Goal: Information Seeking & Learning: Learn about a topic

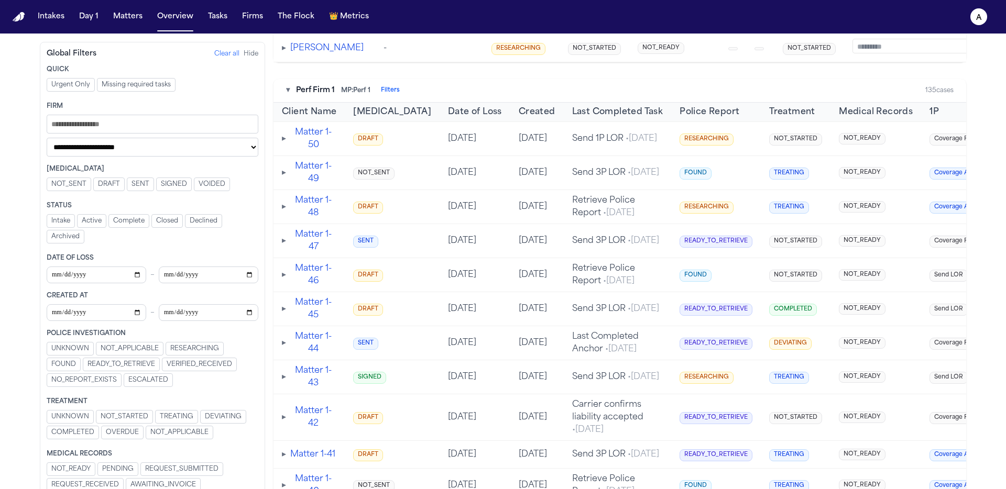
scroll to position [576, 0]
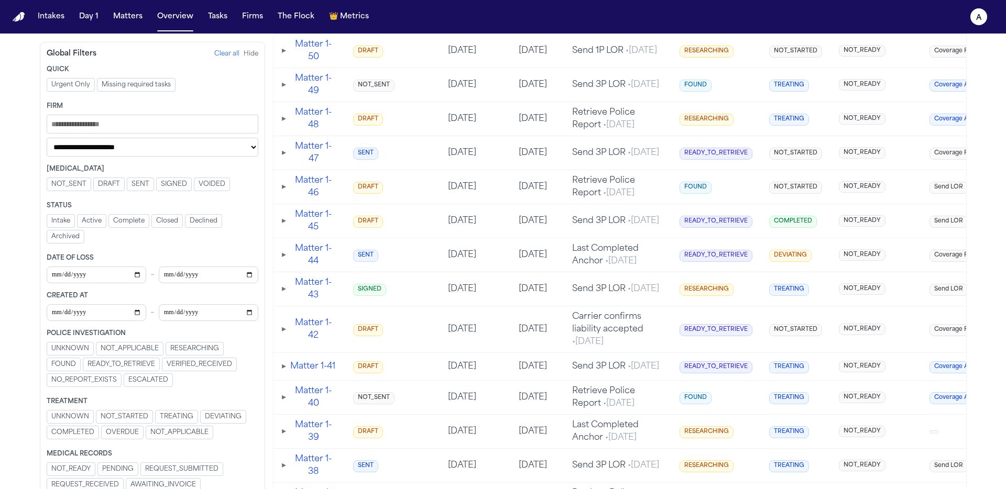
click at [72, 431] on span "COMPLETED" at bounding box center [72, 433] width 43 height 8
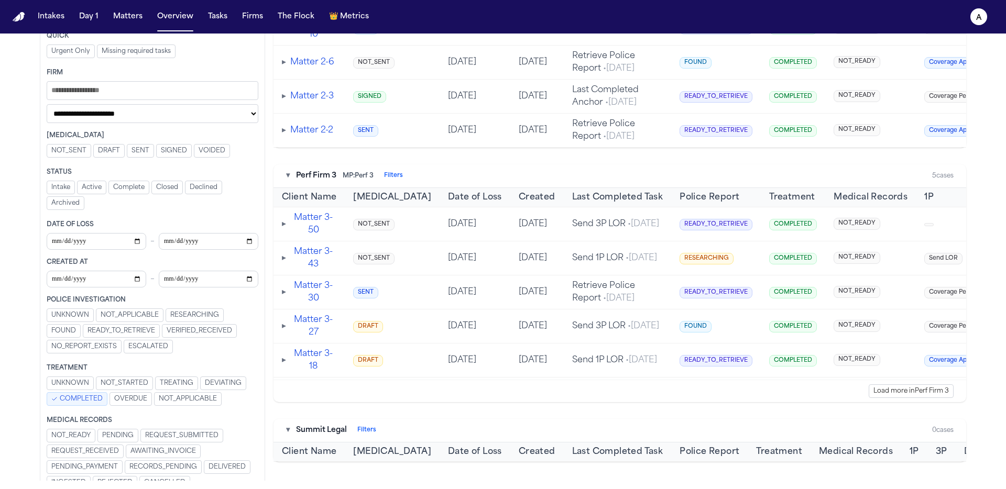
scroll to position [996, 0]
click at [95, 398] on span "COMPLETED" at bounding box center [81, 399] width 43 height 8
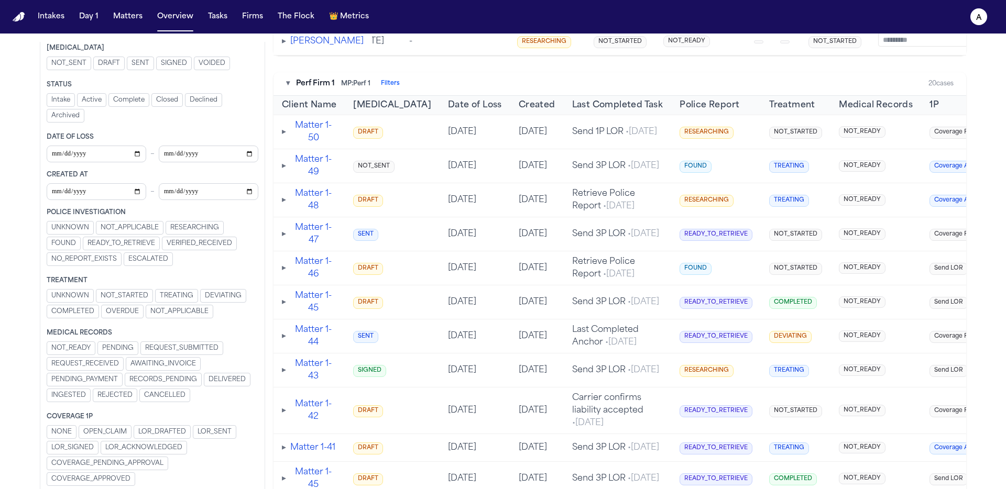
scroll to position [125, 0]
click at [115, 475] on span "COVERAGE_APPROVED" at bounding box center [90, 476] width 79 height 8
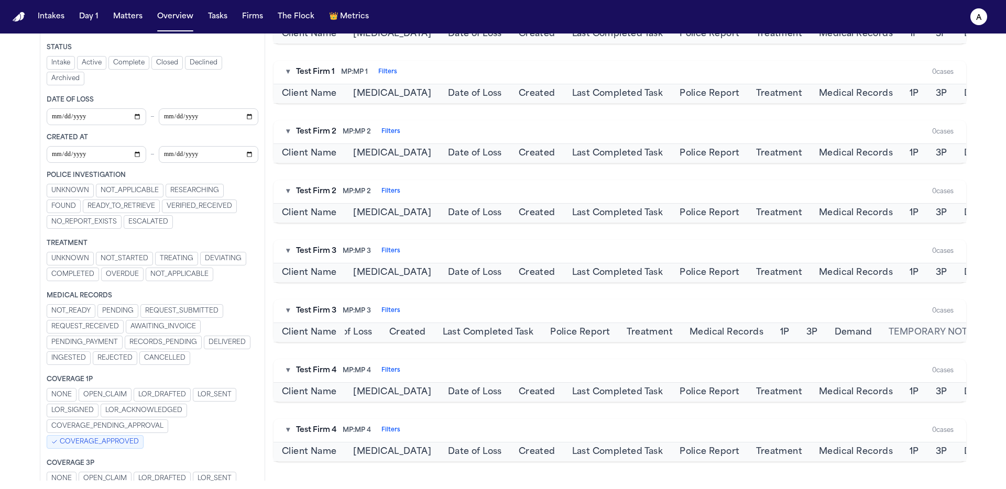
scroll to position [0, 190]
click at [95, 445] on span "COVERAGE_APPROVED" at bounding box center [99, 442] width 79 height 8
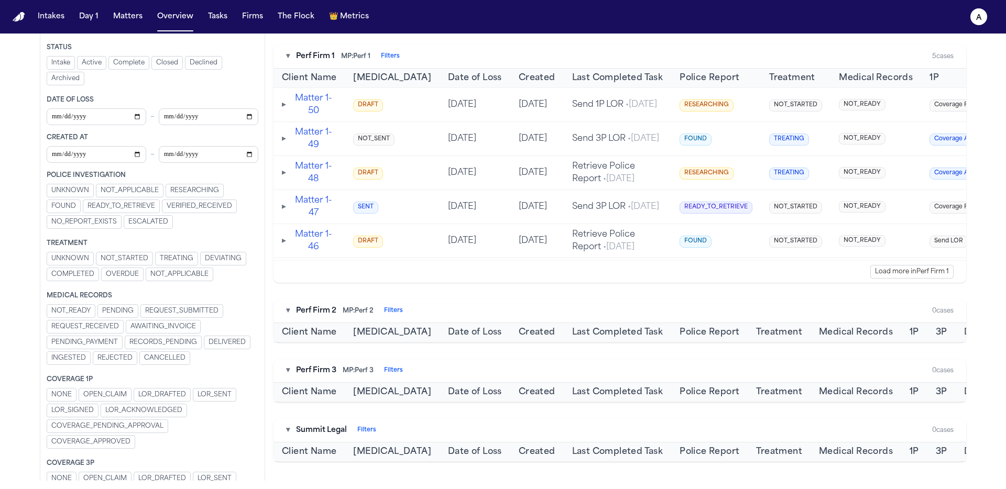
scroll to position [635, 0]
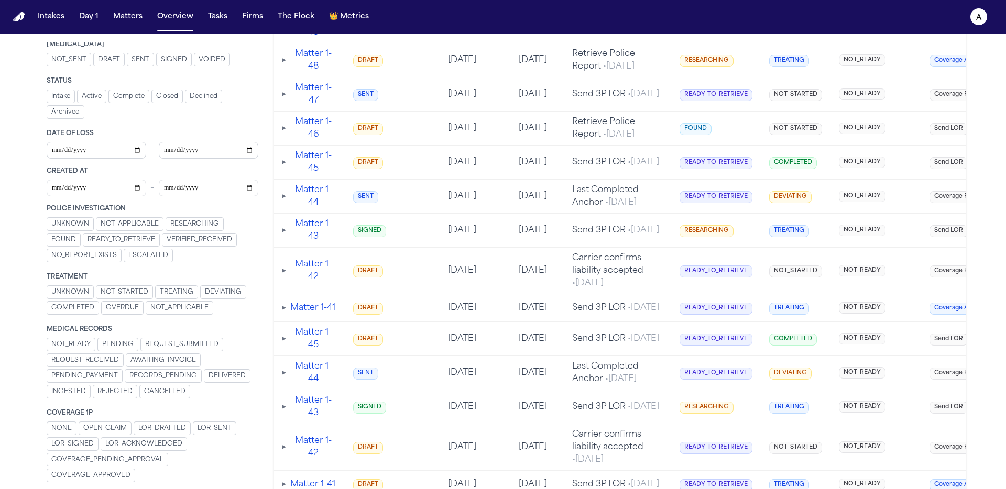
click at [224, 433] on span "LOR_SENT" at bounding box center [215, 428] width 34 height 8
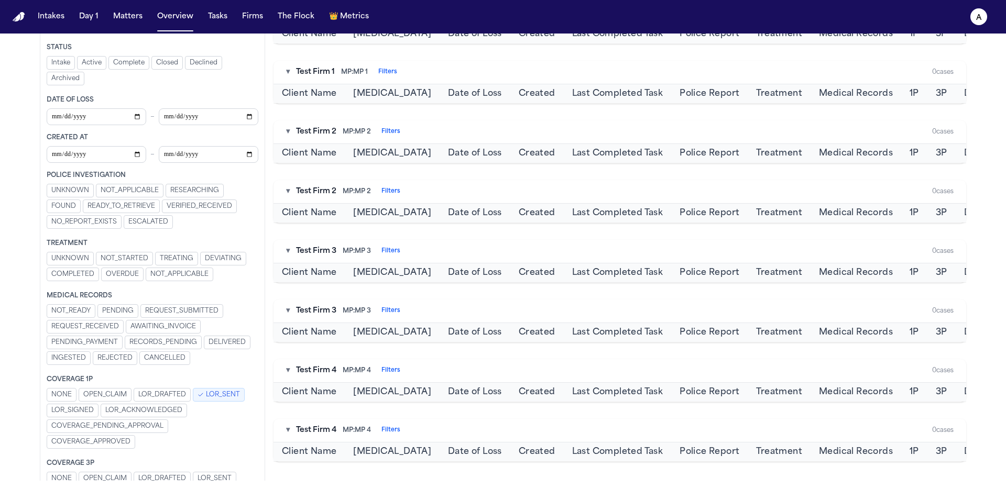
scroll to position [637, 0]
click at [221, 399] on span "LOR_SENT" at bounding box center [223, 395] width 34 height 8
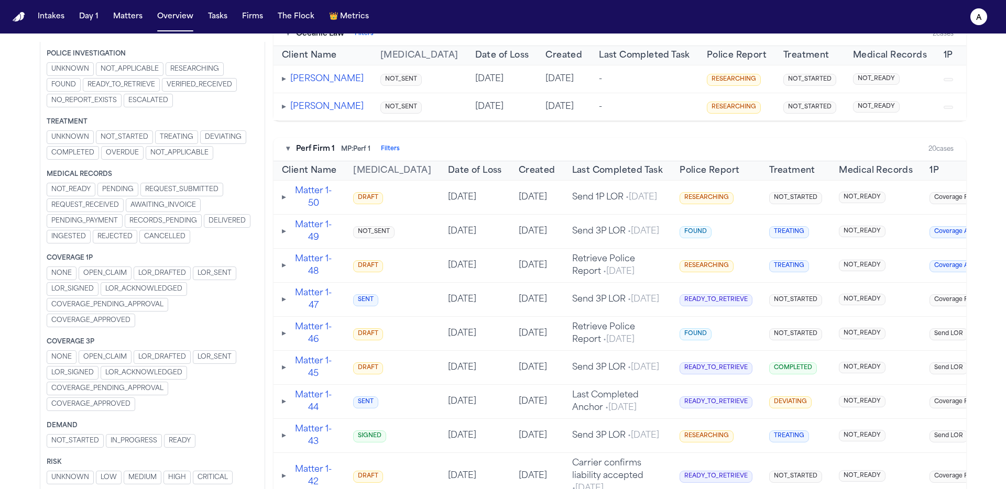
scroll to position [446, 0]
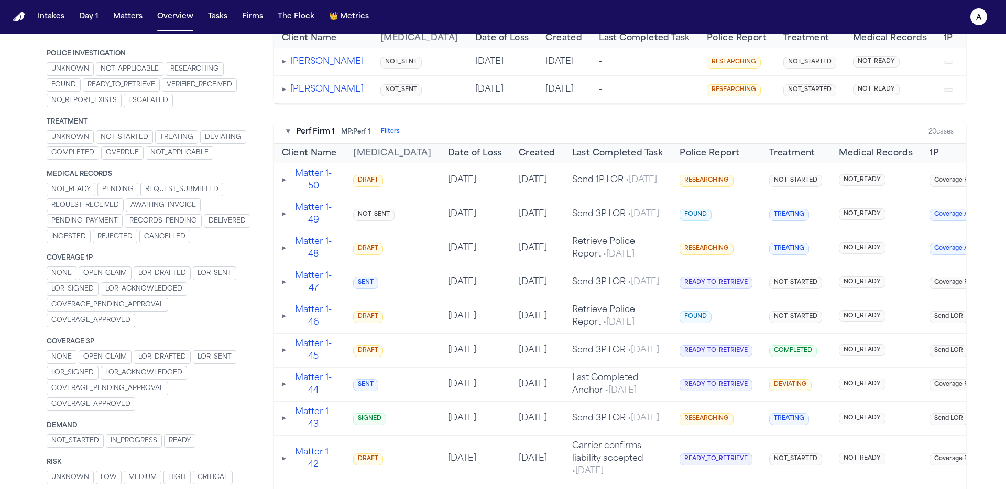
click at [73, 154] on span "COMPLETED" at bounding box center [72, 153] width 43 height 8
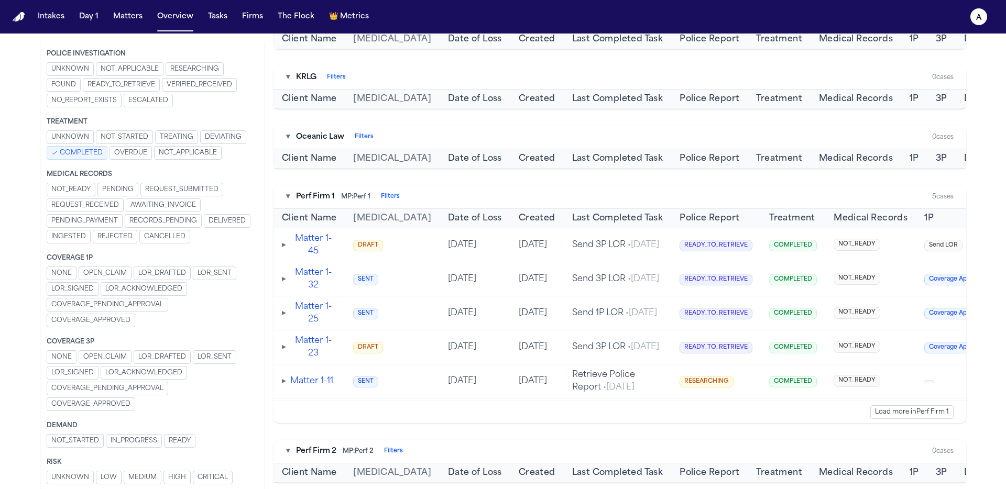
scroll to position [449, 0]
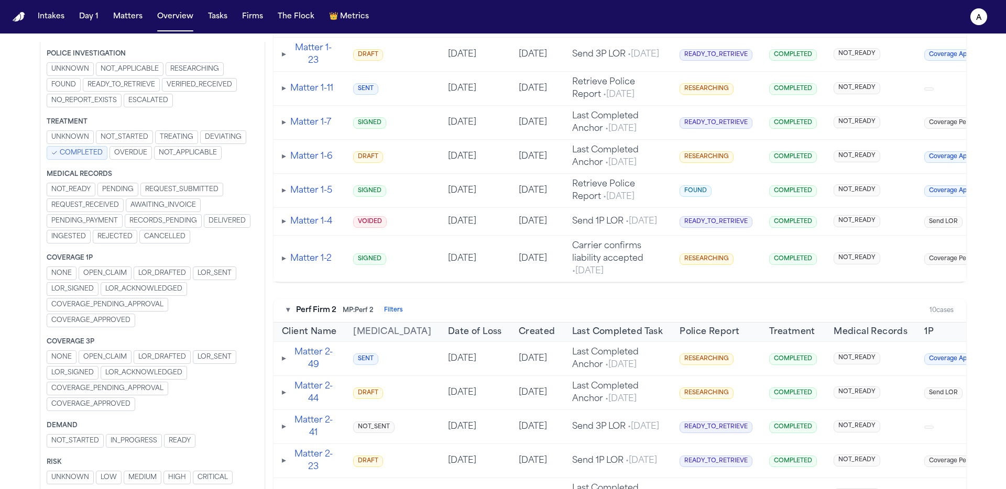
click at [99, 158] on button "COMPLETED" at bounding box center [77, 153] width 61 height 14
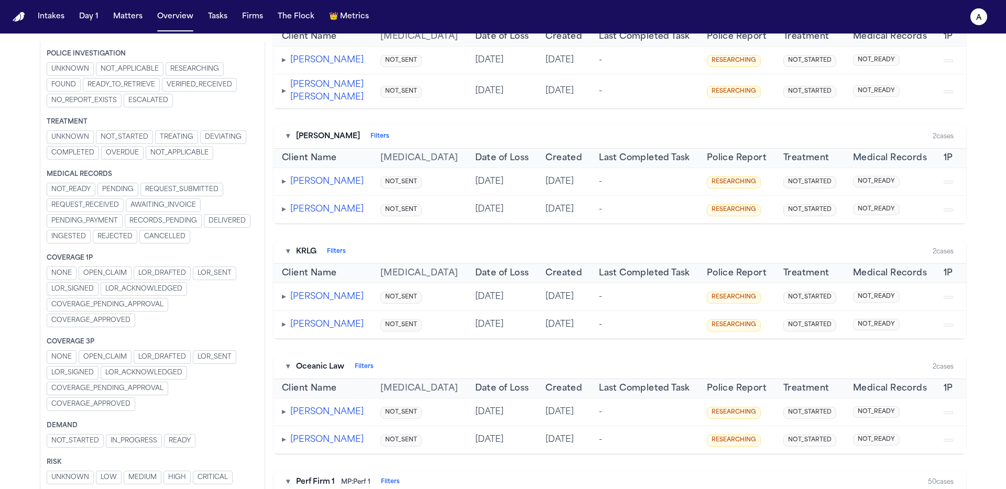
scroll to position [98, 0]
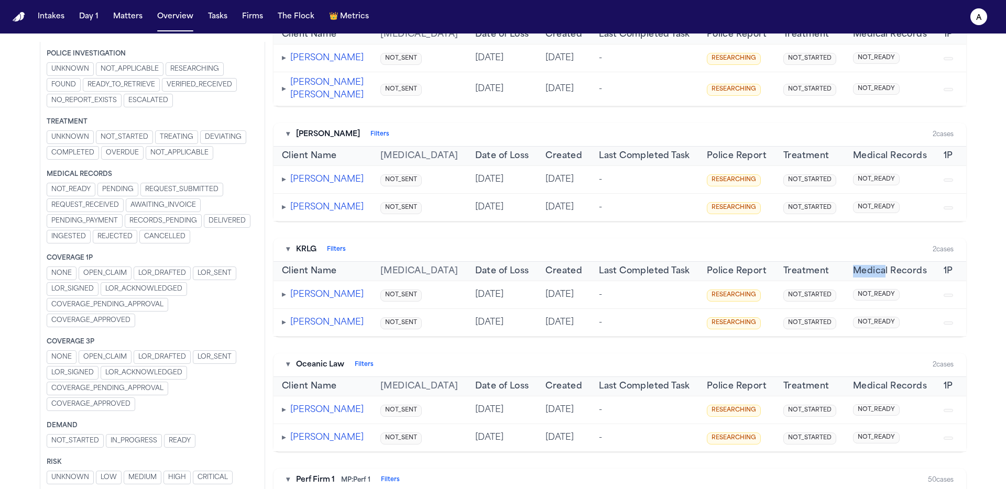
drag, startPoint x: 824, startPoint y: 322, endPoint x: 879, endPoint y: 323, distance: 55.0
click at [879, 281] on tr "Client Name Retainer Date of Loss Created Last Completed Task Police Report Tre…" at bounding box center [761, 271] width 975 height 19
copy span "Medical Records"
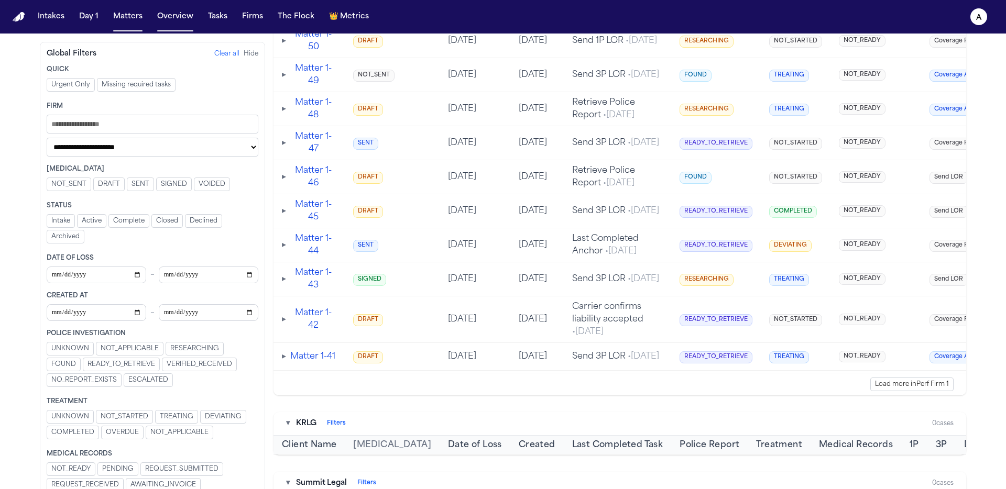
scroll to position [587, 0]
click at [177, 419] on span "TREATING" at bounding box center [177, 417] width 34 height 8
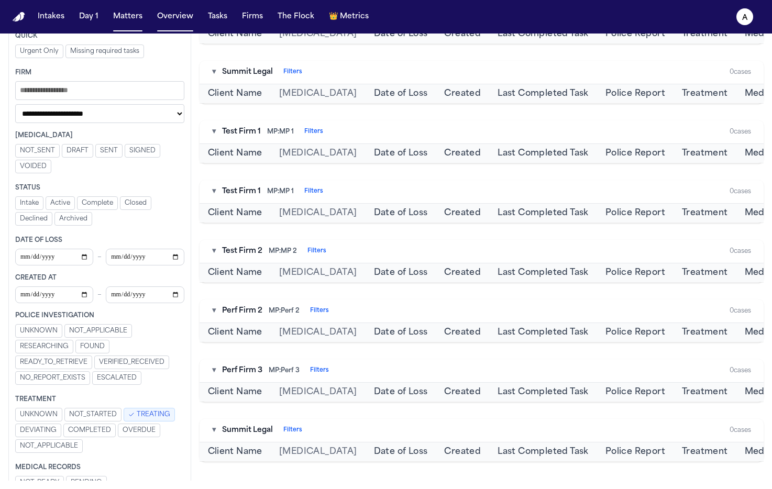
scroll to position [501, 0]
click at [143, 417] on span "TREATING" at bounding box center [154, 415] width 34 height 8
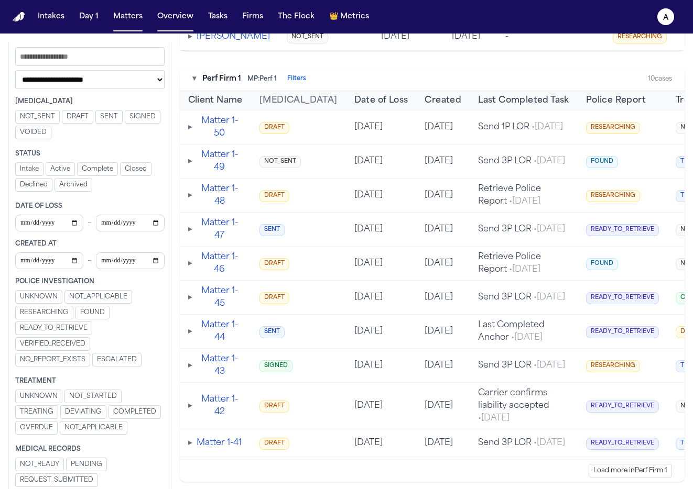
scroll to position [76, 0]
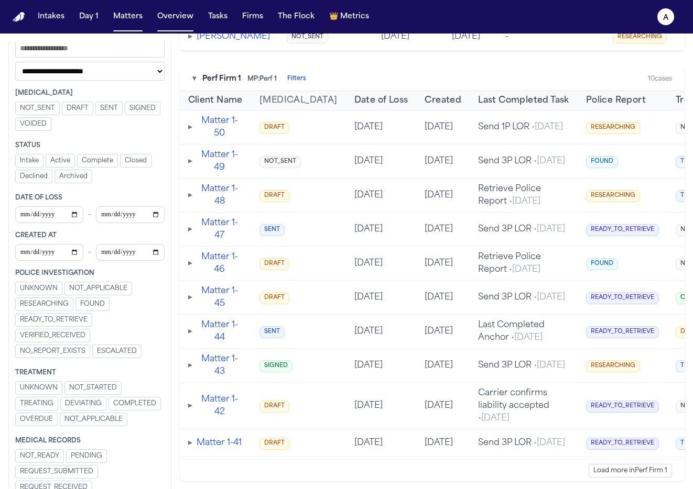
click at [113, 408] on span "COMPLETED" at bounding box center [134, 404] width 43 height 8
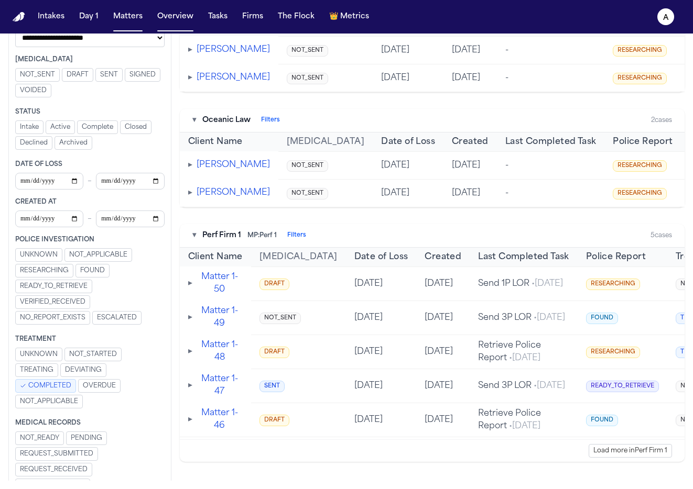
scroll to position [466, 0]
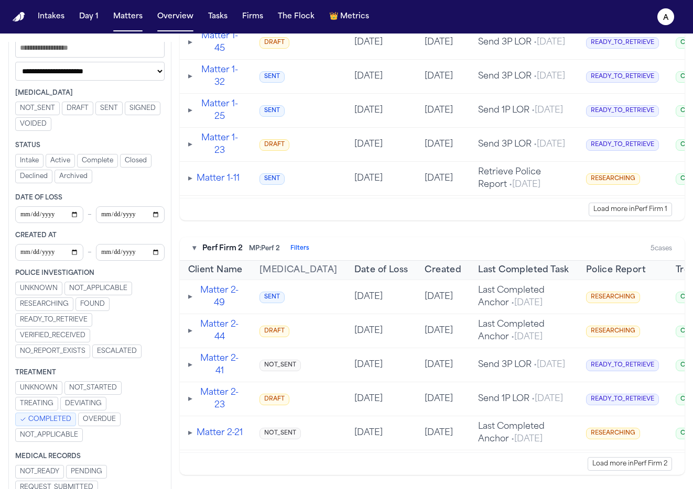
click at [56, 386] on div "UNKNOWN NOT_STARTED TREATING DEVIATING COMPLETED OVERDUE NOT_APPLICABLE" at bounding box center [89, 412] width 149 height 63
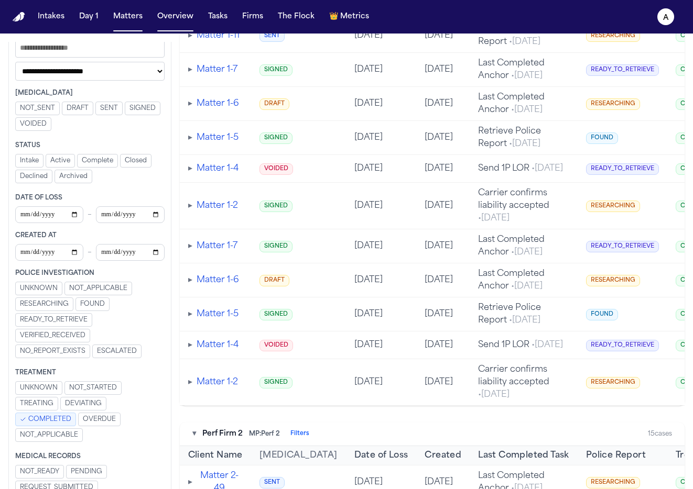
click at [54, 425] on button "COMPLETED" at bounding box center [45, 420] width 61 height 14
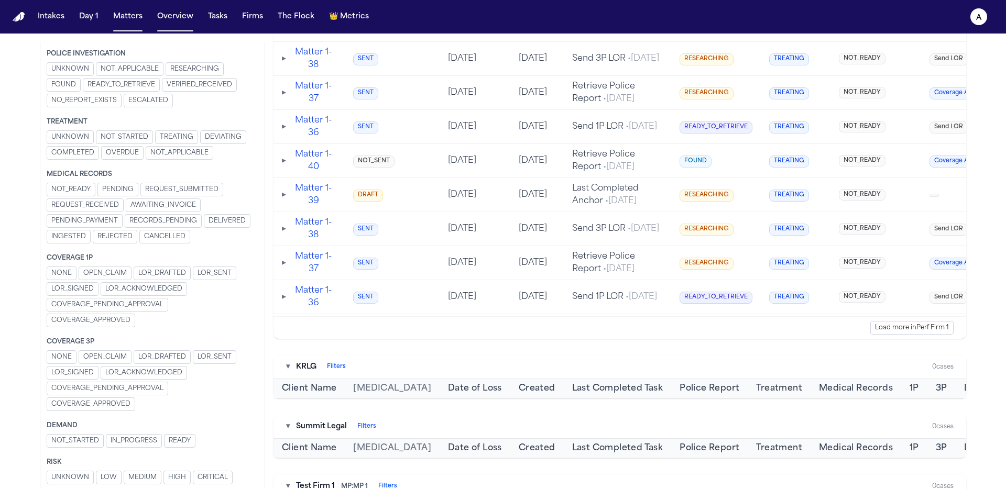
scroll to position [1713, 0]
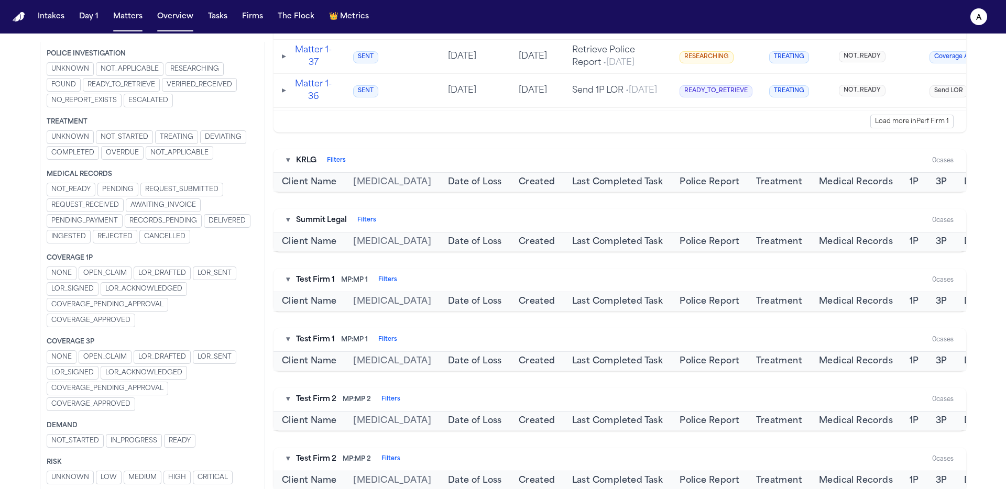
click at [923, 128] on button "Load more in Perf Firm 1" at bounding box center [911, 122] width 83 height 14
click at [757, 133] on div "Load more in Perf Firm 1" at bounding box center [620, 121] width 693 height 23
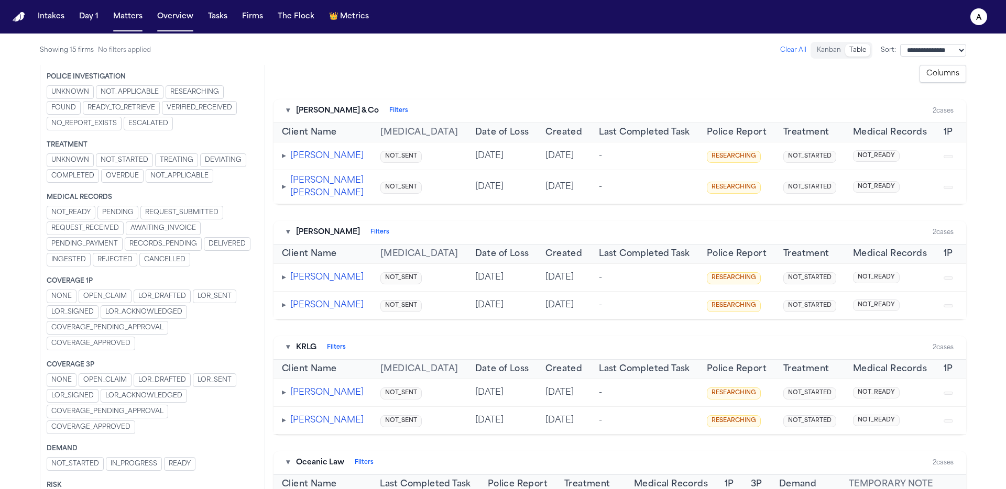
scroll to position [2, 0]
click at [780, 52] on button "Clear All" at bounding box center [793, 48] width 26 height 8
click at [780, 50] on button "Clear All" at bounding box center [793, 48] width 26 height 8
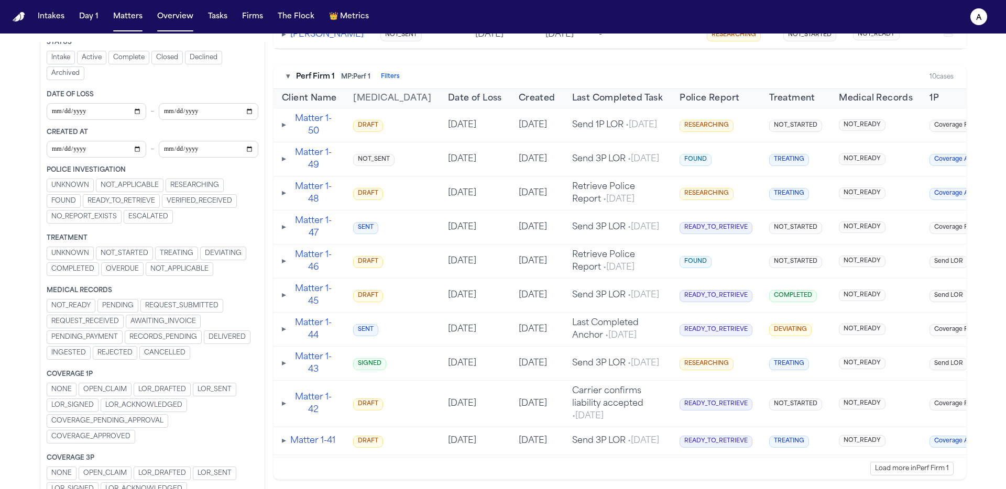
scroll to position [178, 0]
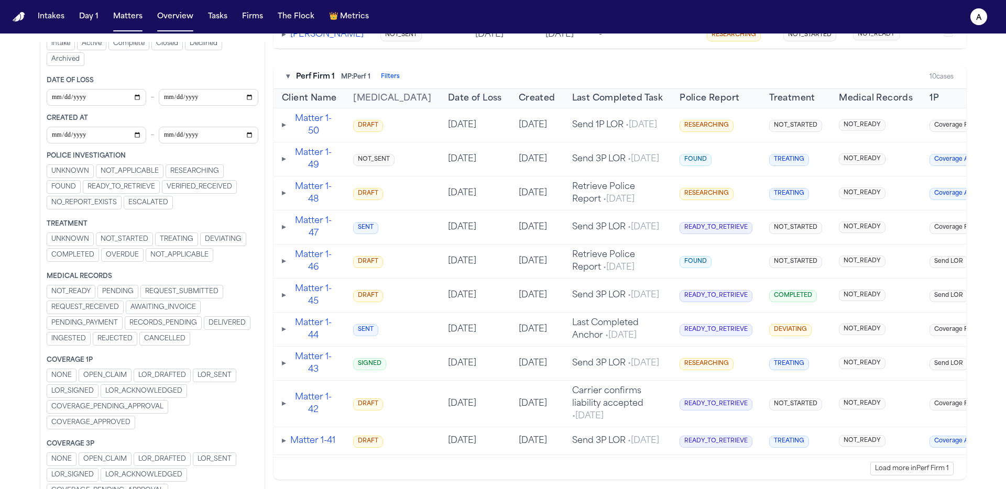
click at [121, 423] on span "COVERAGE_APPROVED" at bounding box center [90, 423] width 79 height 8
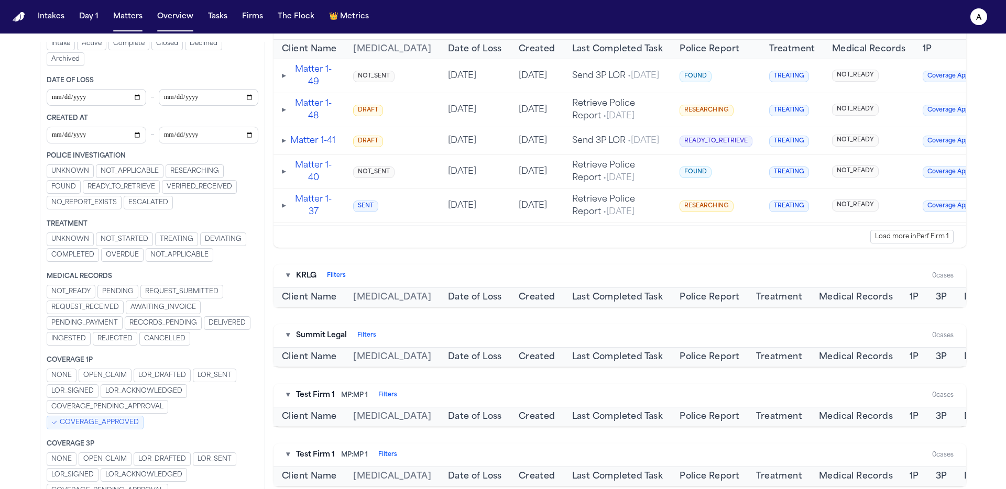
scroll to position [269, 0]
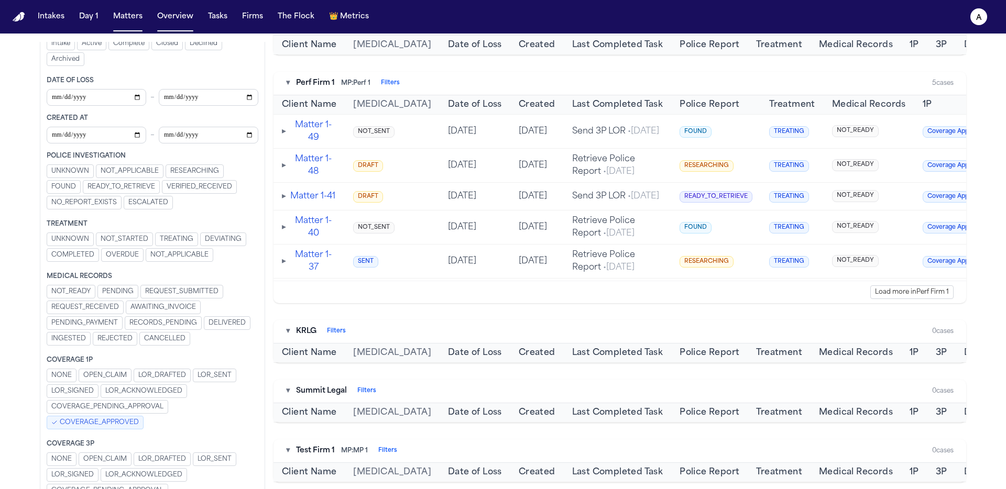
click at [105, 427] on span "COVERAGE_APPROVED" at bounding box center [99, 423] width 79 height 8
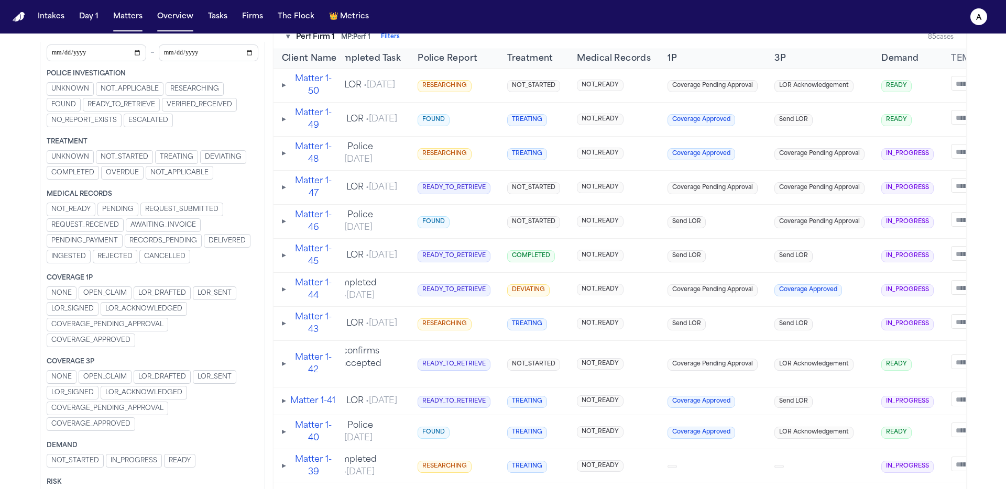
scroll to position [280, 0]
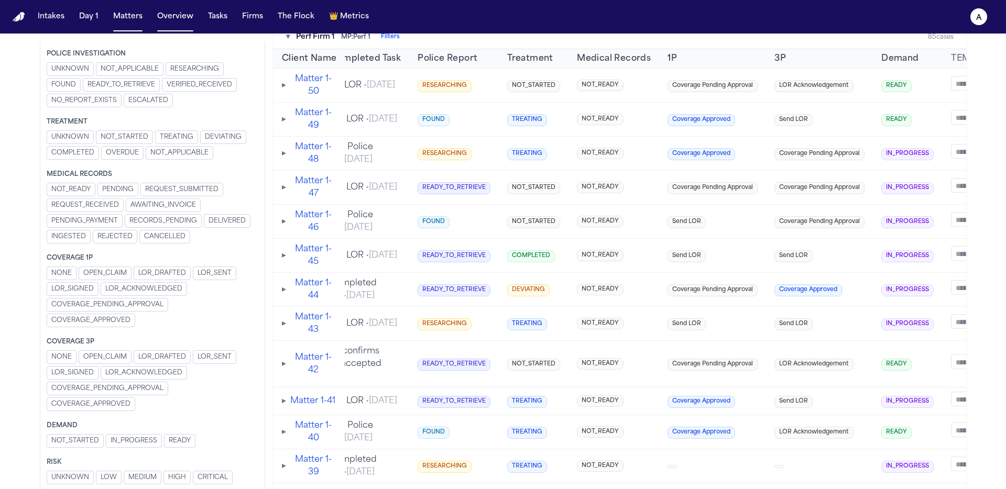
click at [121, 444] on span "IN_PROGRESS" at bounding box center [134, 441] width 47 height 8
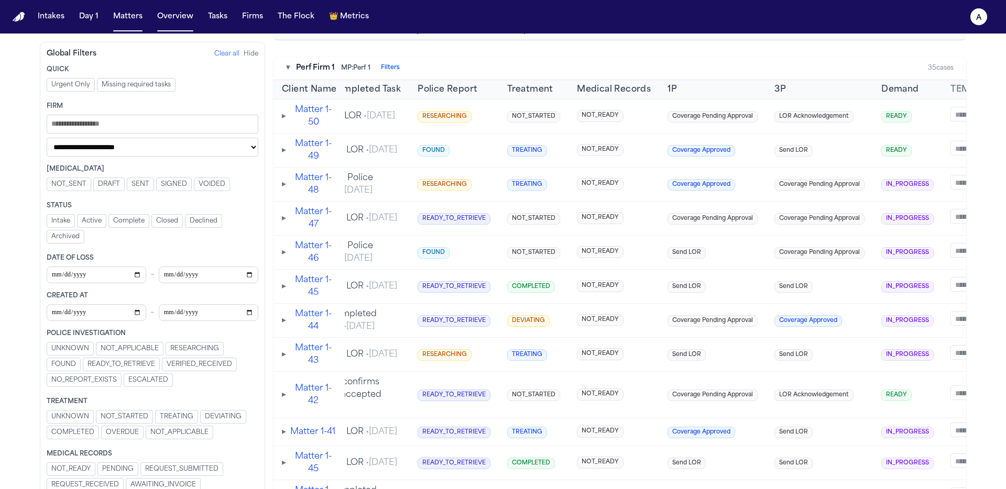
scroll to position [0, 0]
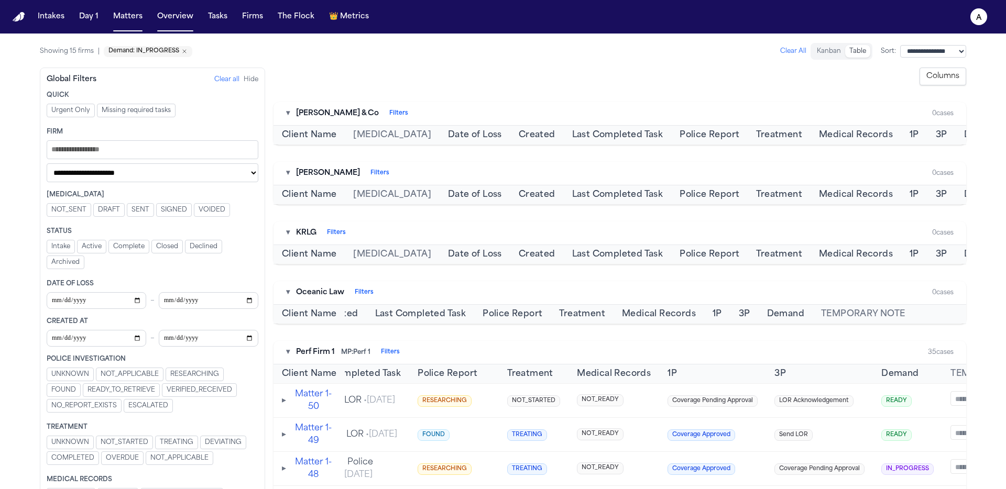
click at [181, 52] on icon "Remove Demand: IN_PROGRESS" at bounding box center [184, 51] width 6 height 6
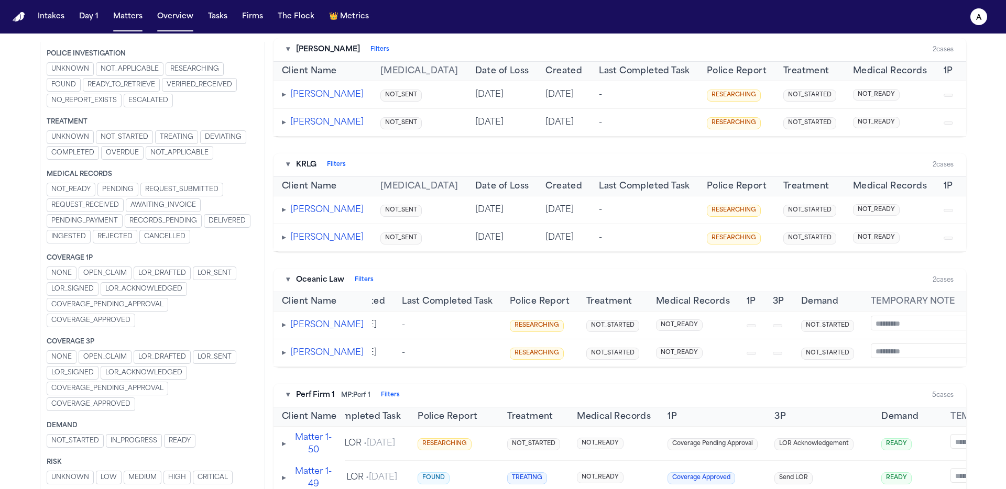
scroll to position [336, 0]
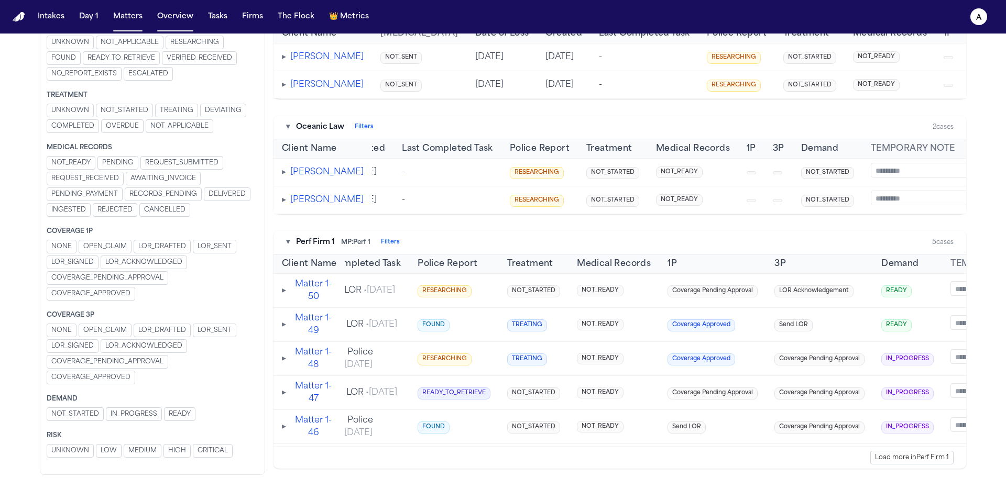
click at [176, 419] on span "READY" at bounding box center [180, 414] width 22 height 8
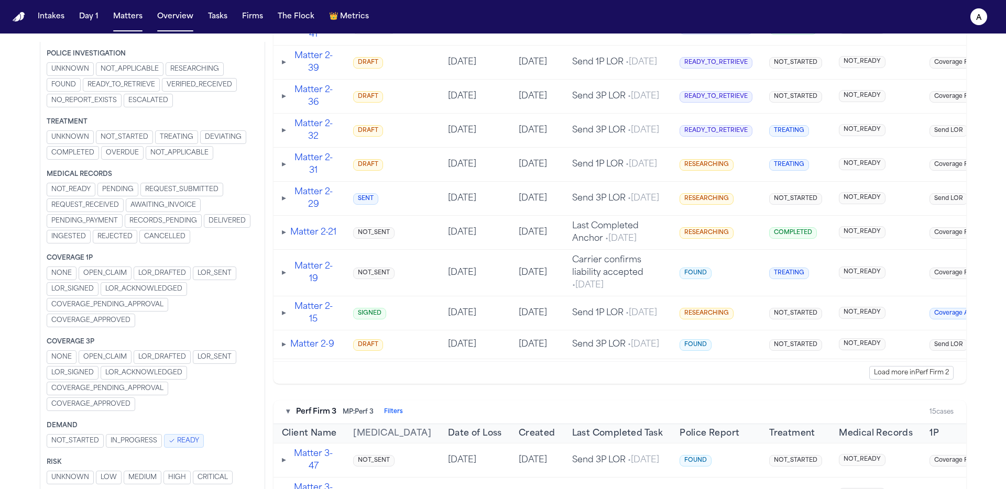
scroll to position [1965, 0]
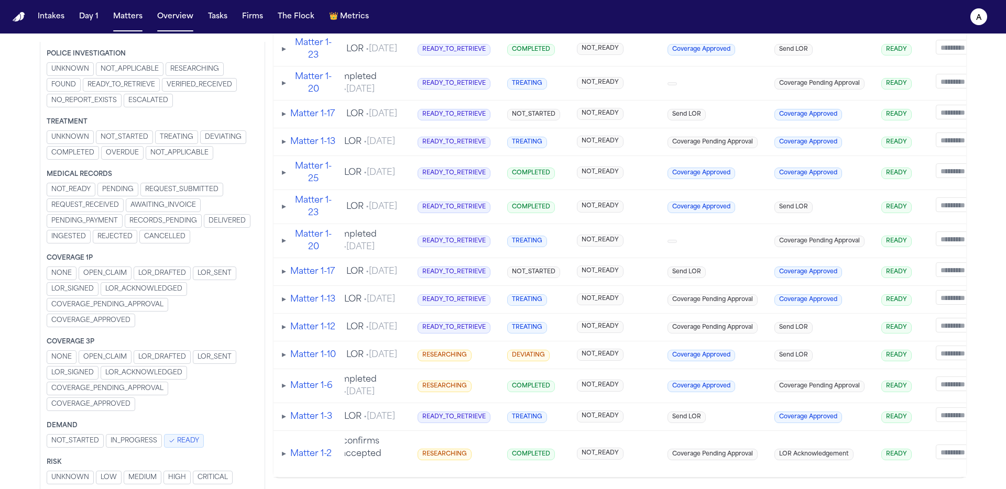
click at [159, 441] on button "IN_PROGRESS" at bounding box center [134, 441] width 56 height 14
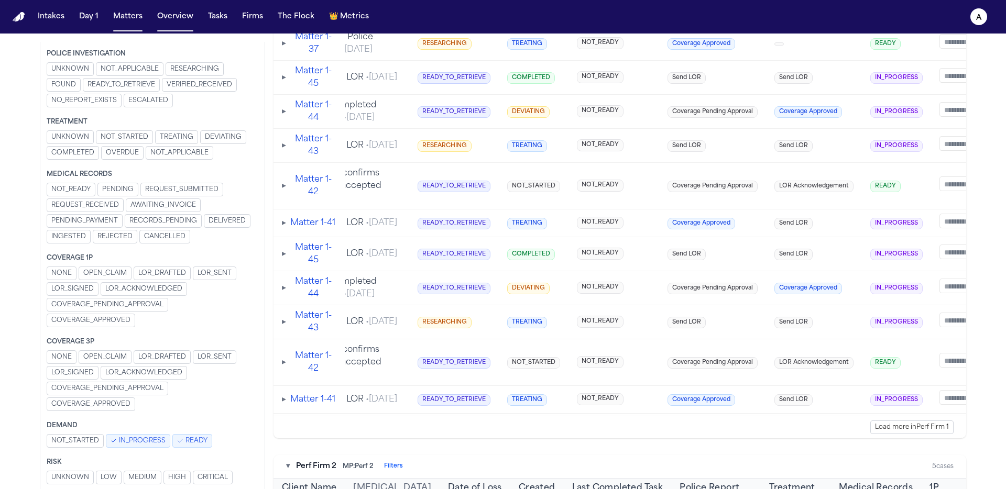
scroll to position [922, 0]
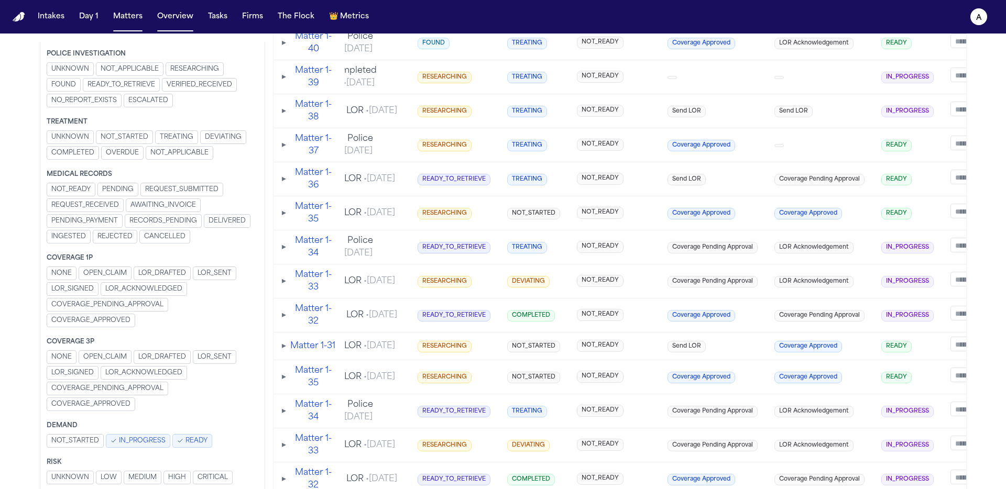
click at [181, 440] on icon "Filters" at bounding box center [180, 441] width 6 height 6
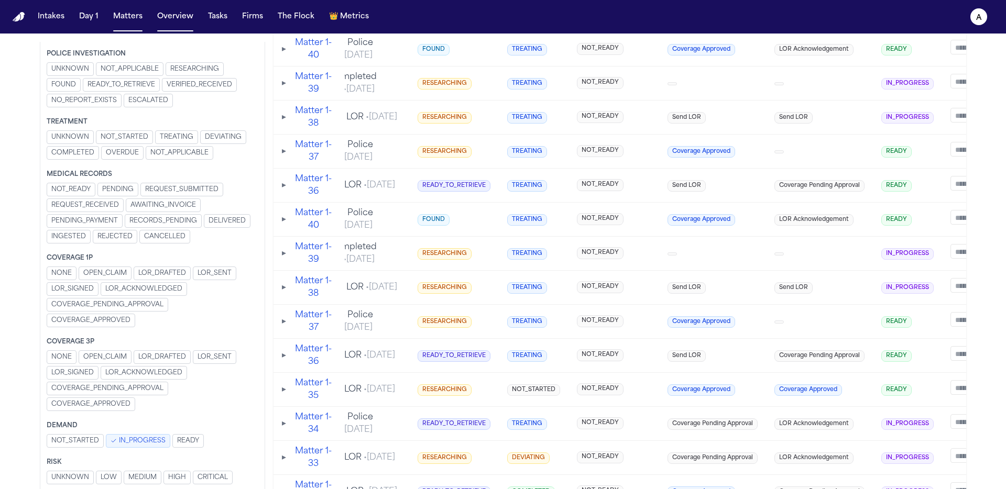
click at [107, 444] on button "IN_PROGRESS" at bounding box center [138, 441] width 64 height 14
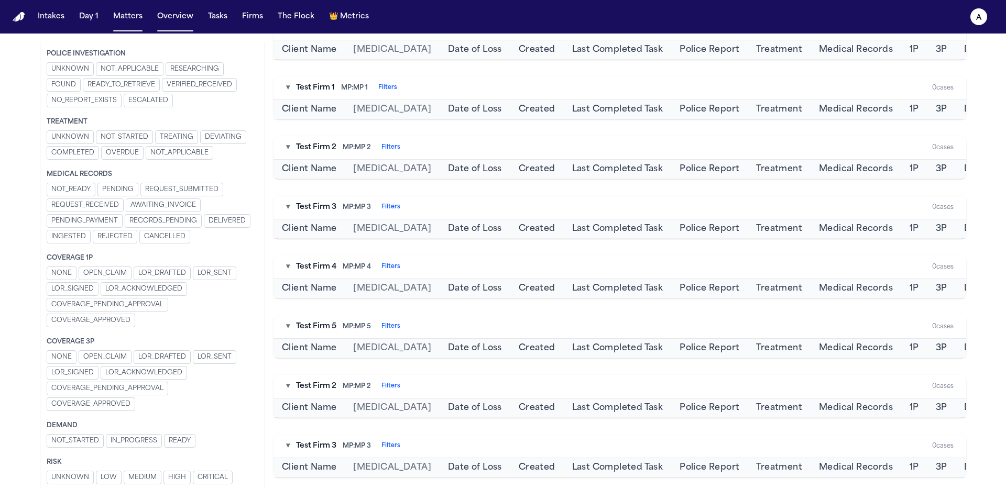
click at [99, 444] on button "NOT_STARTED" at bounding box center [75, 441] width 57 height 14
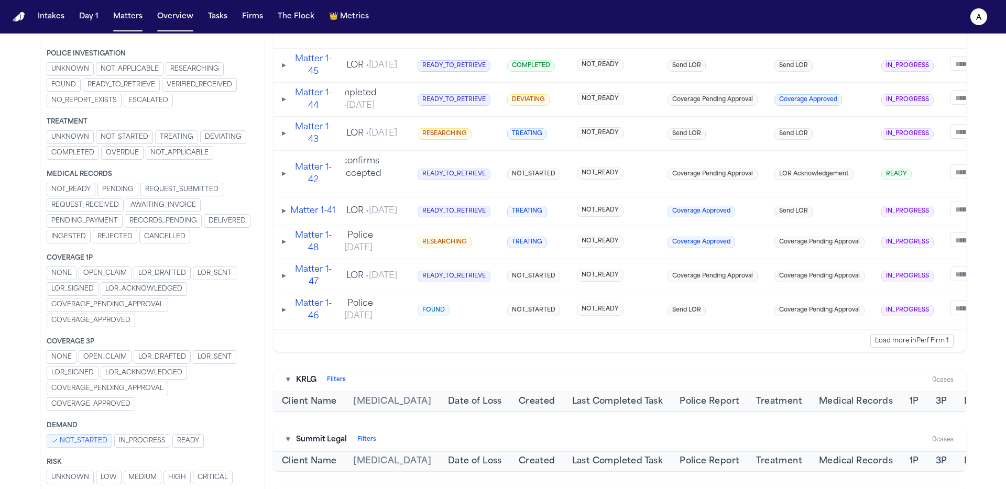
scroll to position [590, 0]
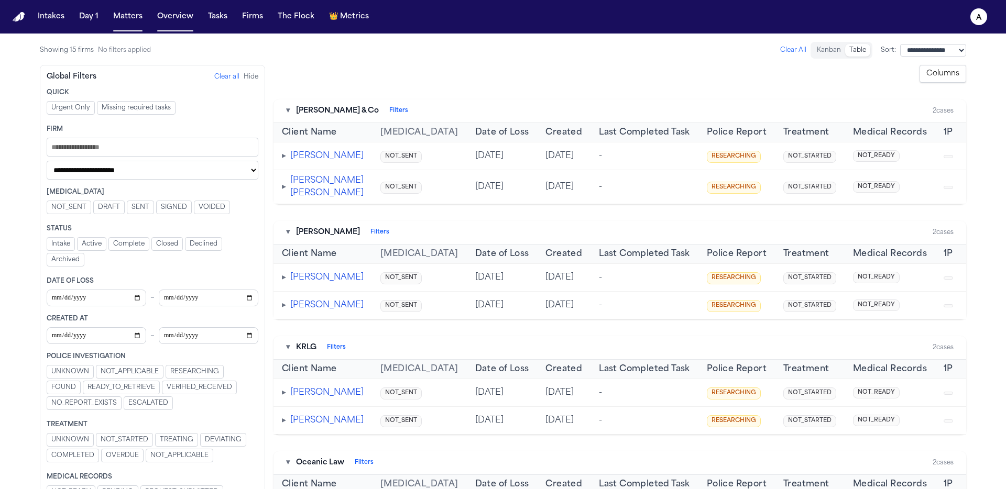
click at [16, 13] on img "Home" at bounding box center [19, 17] width 13 height 10
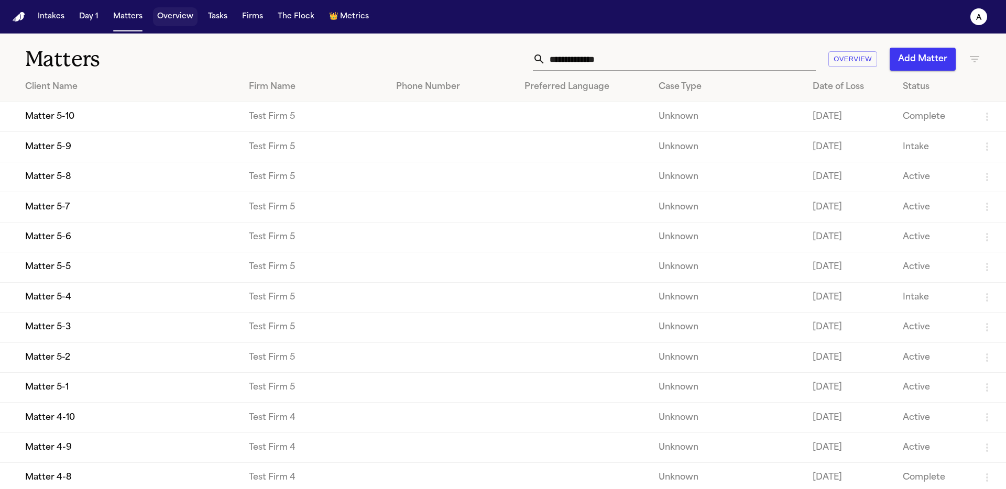
click at [165, 18] on button "Overview" at bounding box center [175, 16] width 45 height 19
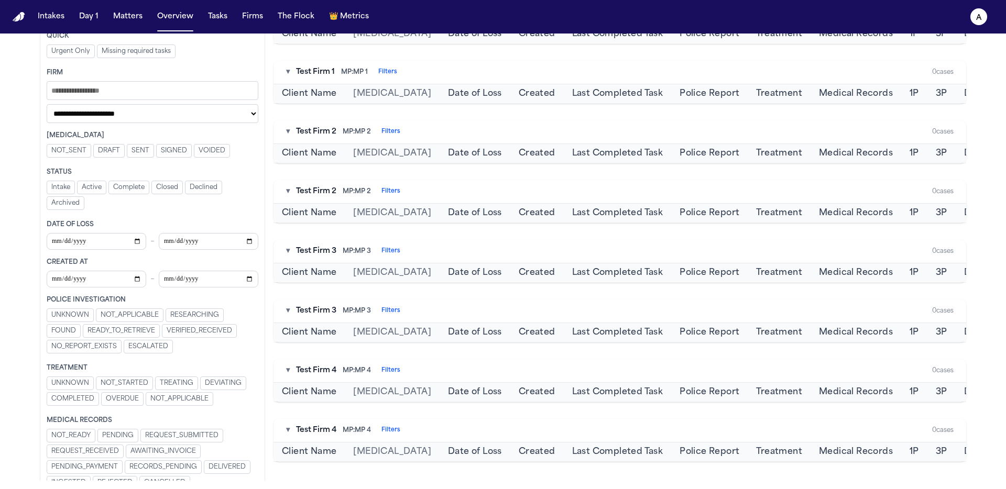
scroll to position [280, 0]
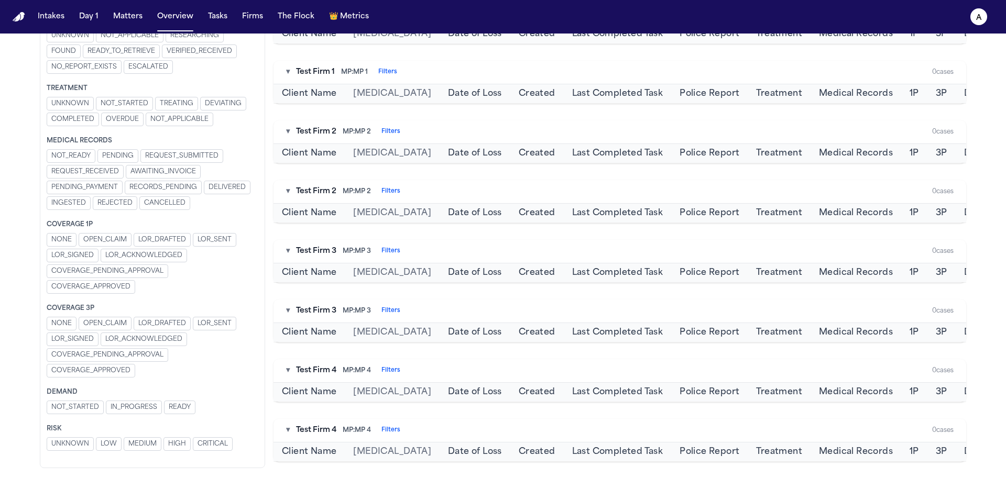
click at [143, 179] on button "AWAITING_INVOICE" at bounding box center [163, 172] width 75 height 14
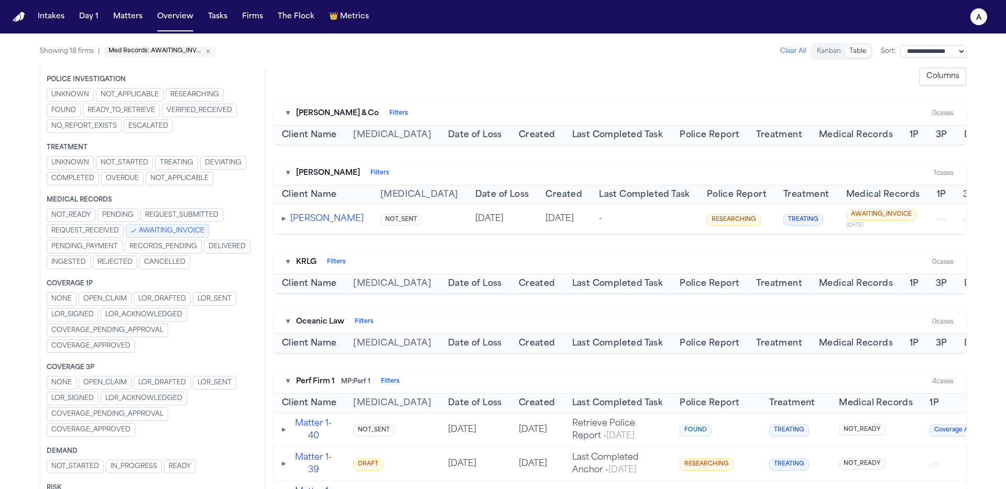
click at [285, 223] on span "▸" at bounding box center [284, 219] width 4 height 8
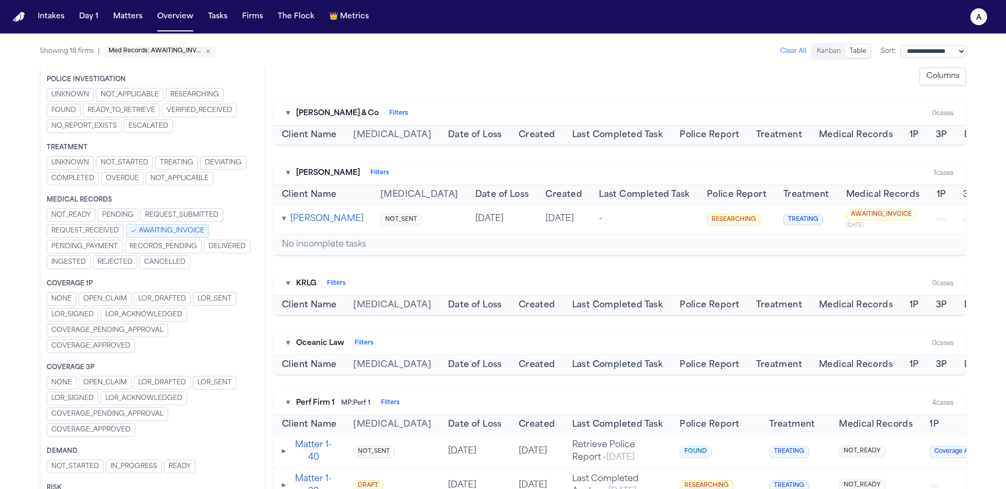
click at [138, 228] on button "AWAITING_INVOICE" at bounding box center [167, 231] width 83 height 14
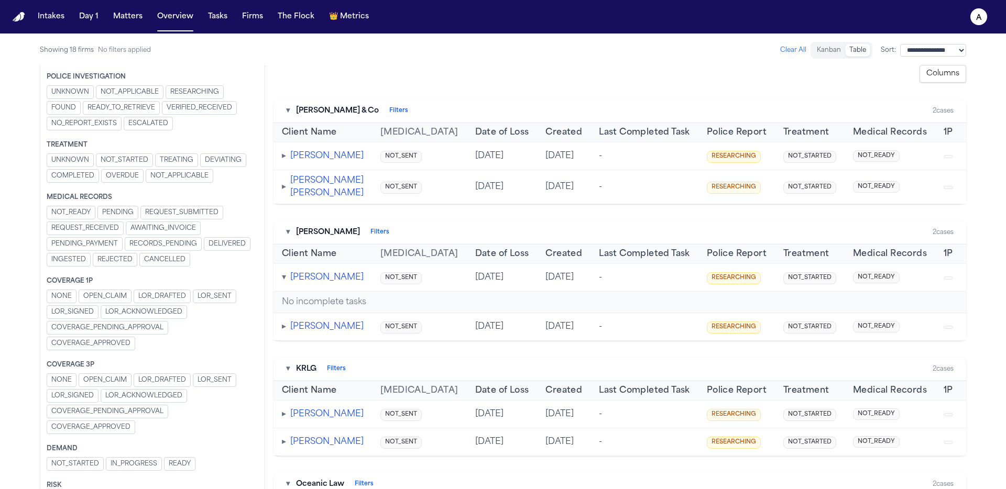
click at [171, 231] on span "AWAITING_INVOICE" at bounding box center [163, 228] width 66 height 8
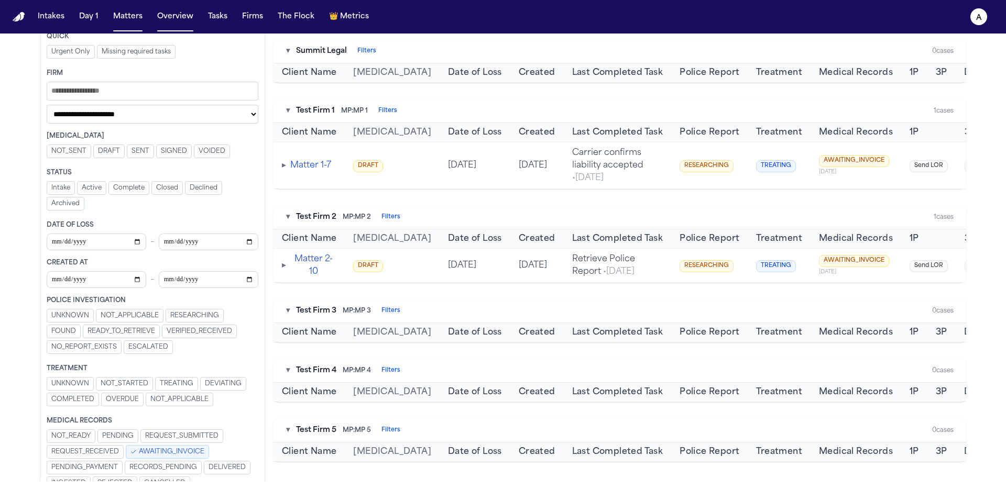
scroll to position [957, 0]
click at [193, 453] on span "AWAITING_INVOICE" at bounding box center [172, 452] width 66 height 8
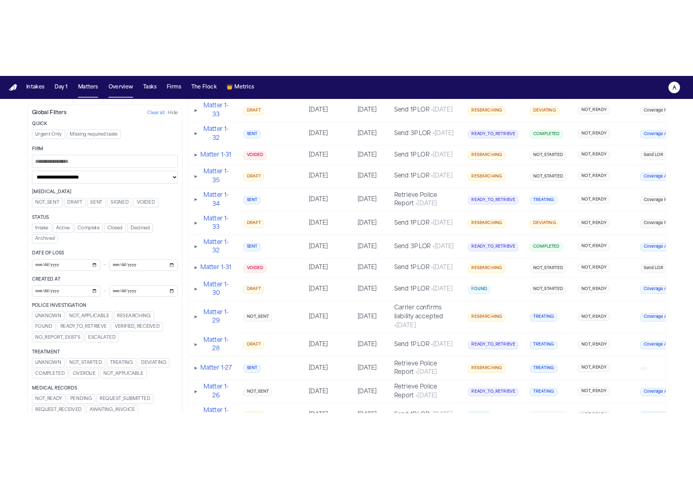
scroll to position [0, 0]
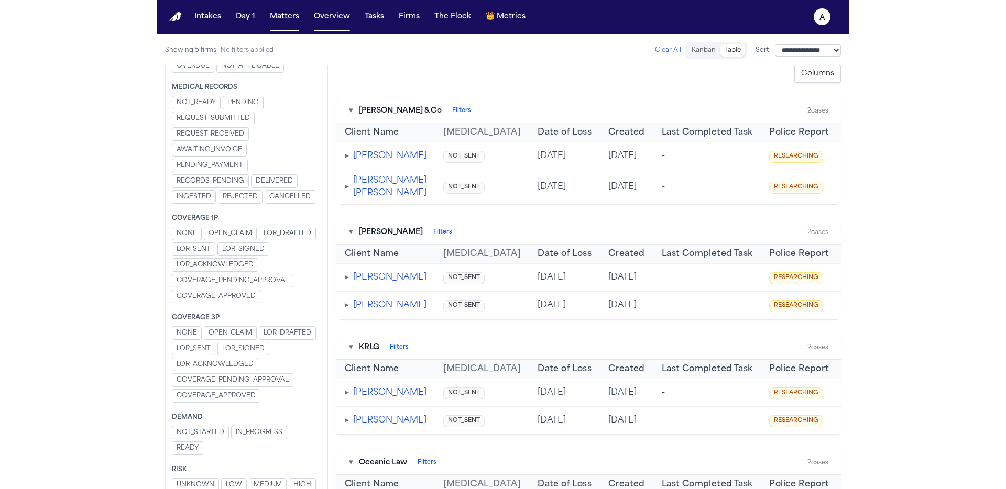
scroll to position [571, 0]
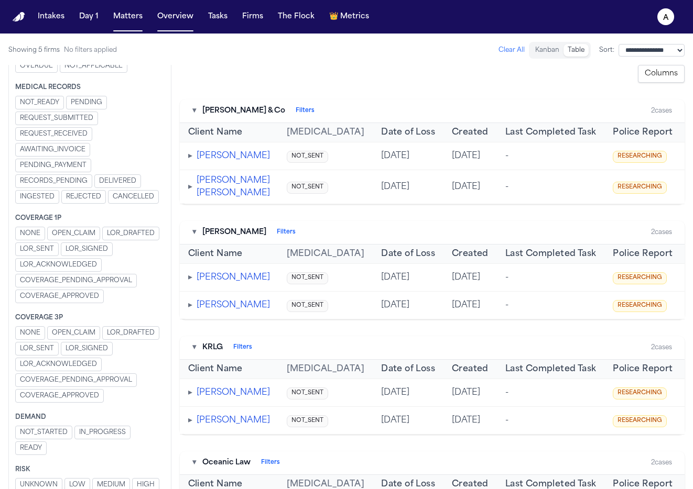
click at [531, 49] on button "Kanban" at bounding box center [547, 50] width 32 height 13
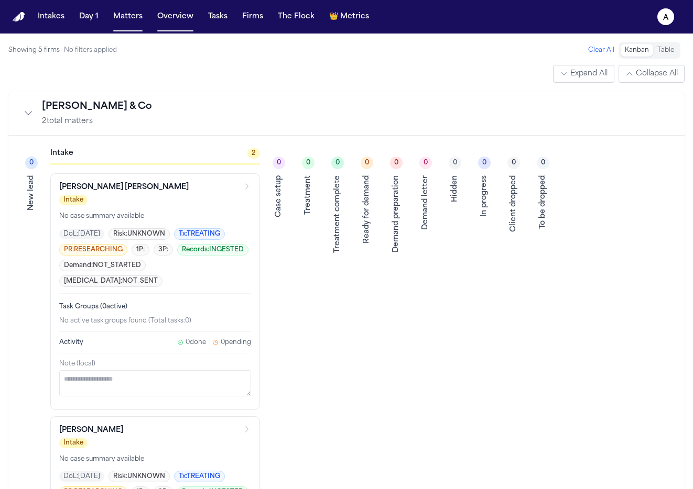
click at [674, 53] on div "Kanban Table" at bounding box center [649, 50] width 62 height 17
click at [673, 52] on button "Table" at bounding box center [665, 50] width 25 height 13
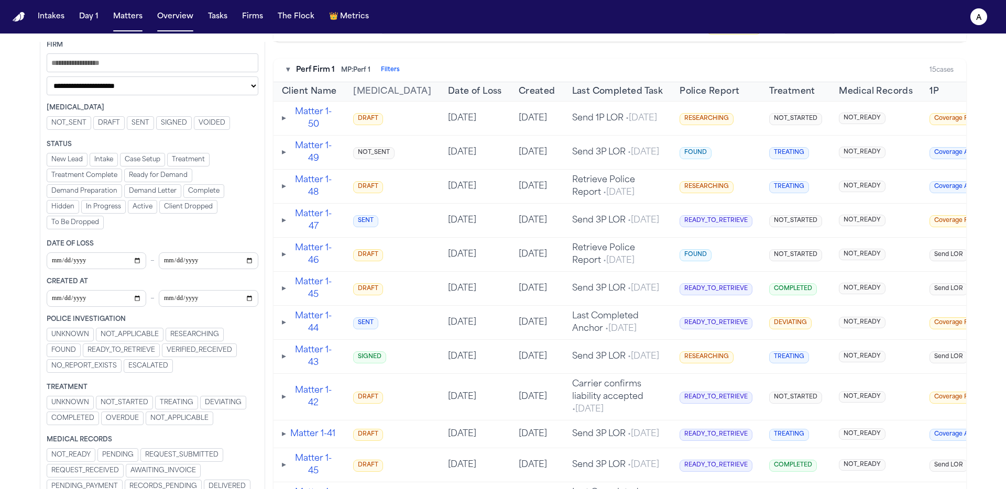
scroll to position [0, 0]
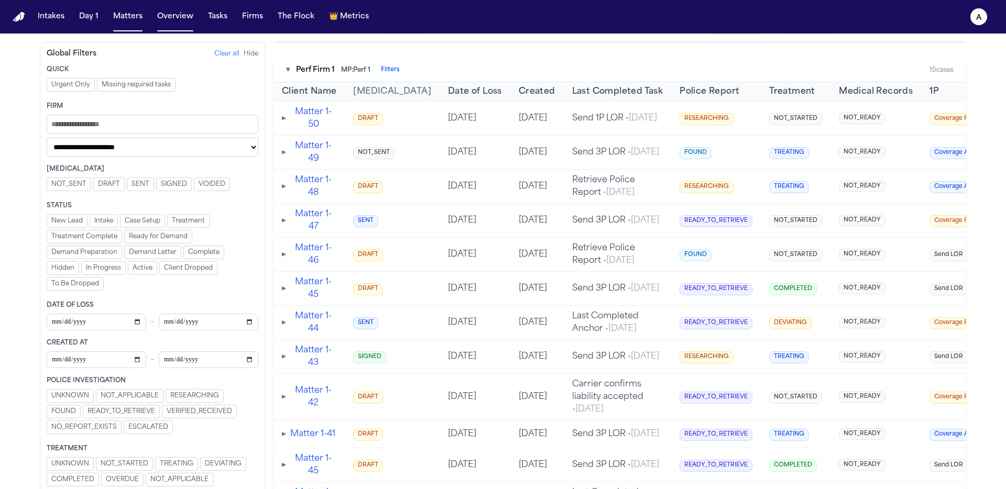
click at [226, 124] on input "Filters" at bounding box center [153, 124] width 212 height 19
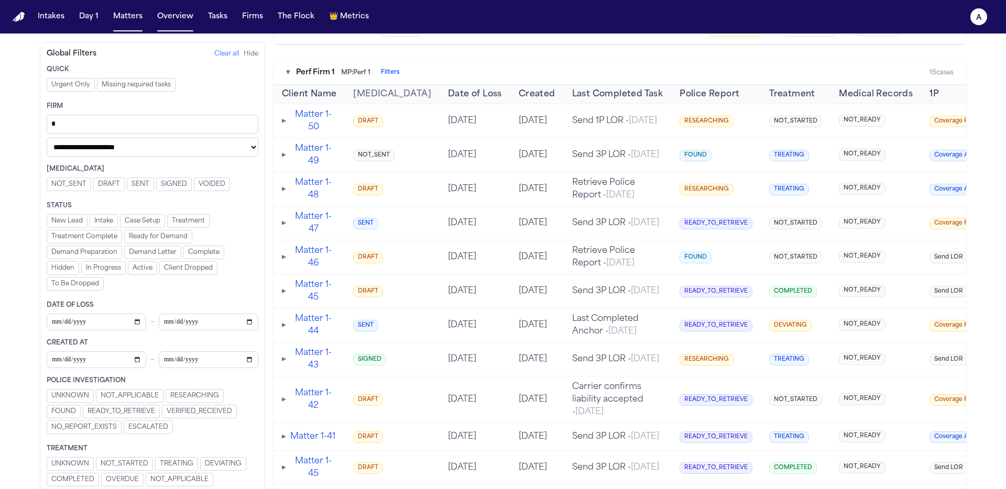
scroll to position [511, 0]
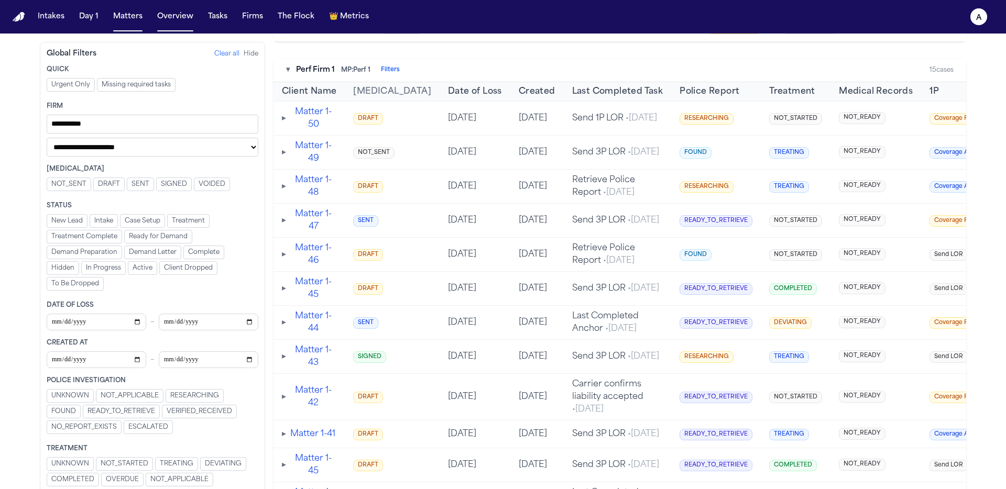
click at [90, 120] on input "**********" at bounding box center [153, 124] width 212 height 19
type input "**********"
click at [100, 105] on div "Firm" at bounding box center [153, 106] width 212 height 8
click at [105, 125] on input "**********" at bounding box center [153, 124] width 212 height 19
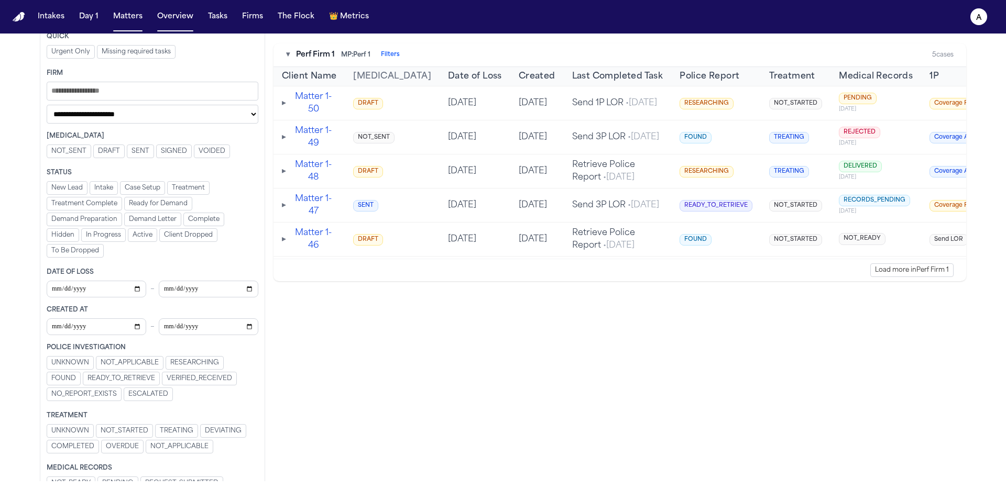
scroll to position [57, 0]
click at [519, 80] on span "Created" at bounding box center [537, 76] width 37 height 13
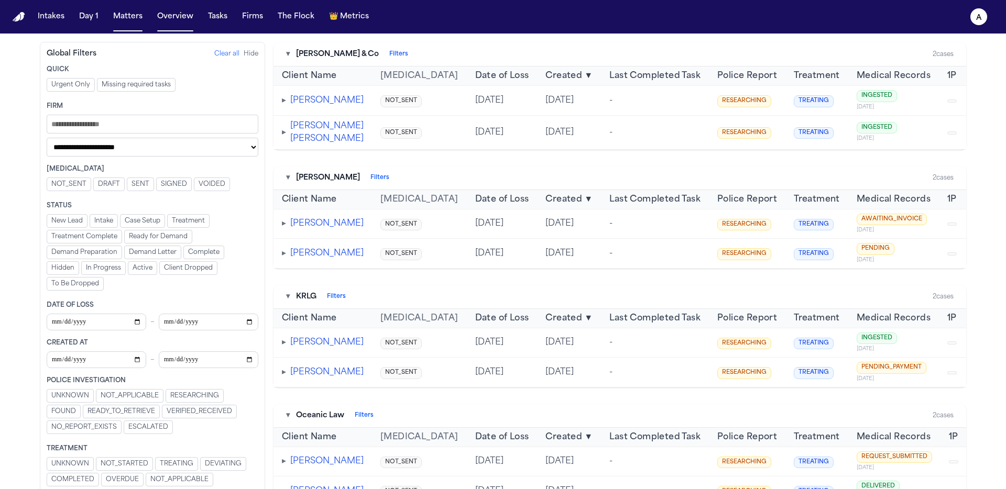
click at [546, 76] on span "Created" at bounding box center [564, 76] width 37 height 13
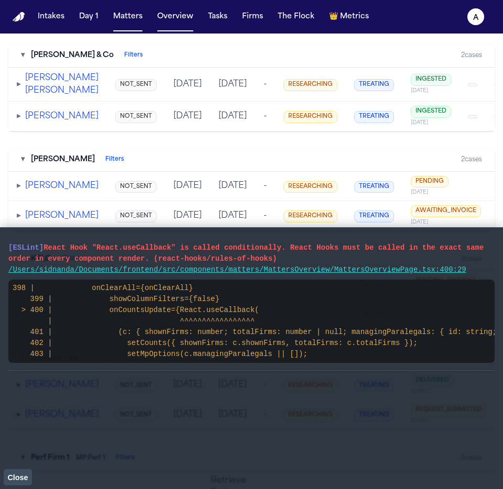
drag, startPoint x: 469, startPoint y: 272, endPoint x: 0, endPoint y: 236, distance: 470.4
click at [0, 234] on main "[ESLint] React Hook "React.useCallback" is called conditionally. React Hooks mu…" at bounding box center [251, 358] width 503 height 262
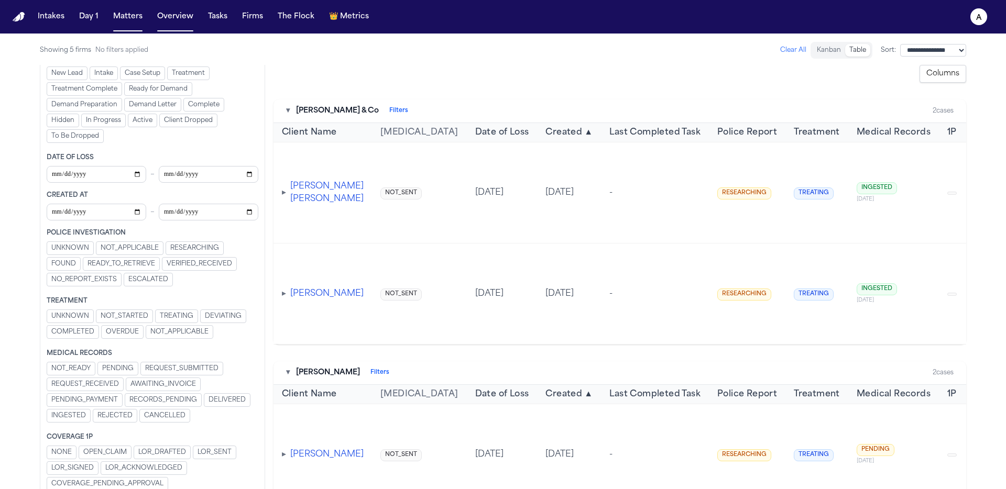
scroll to position [180, 0]
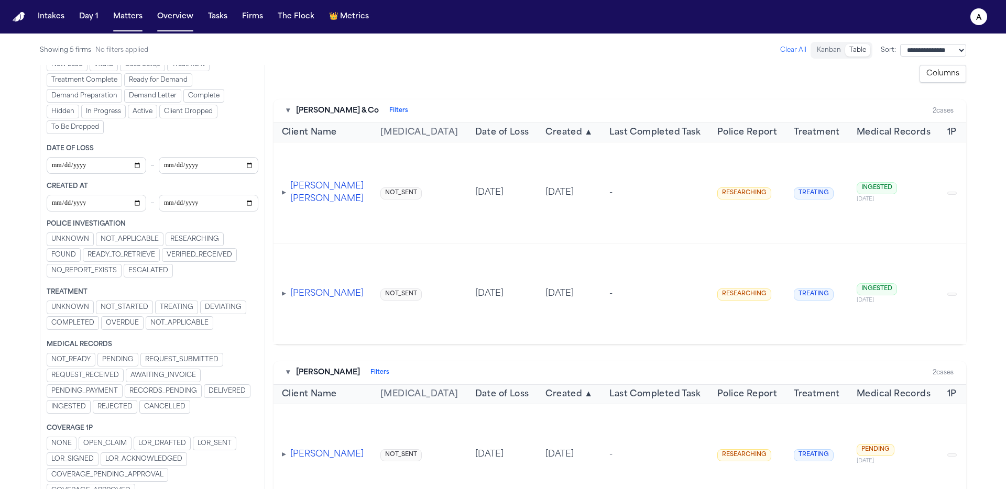
click at [86, 410] on span "INGESTED" at bounding box center [68, 407] width 35 height 8
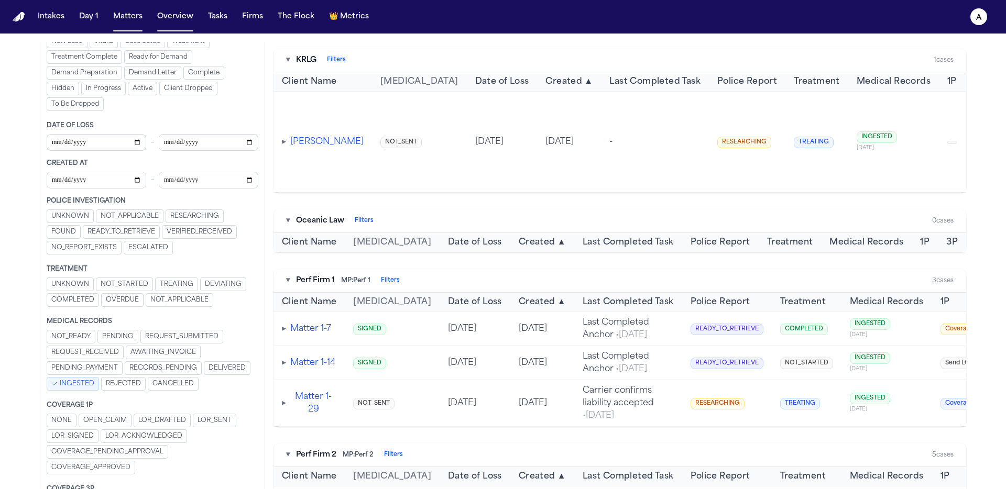
scroll to position [376, 0]
click at [94, 380] on span "INGESTED" at bounding box center [77, 384] width 35 height 8
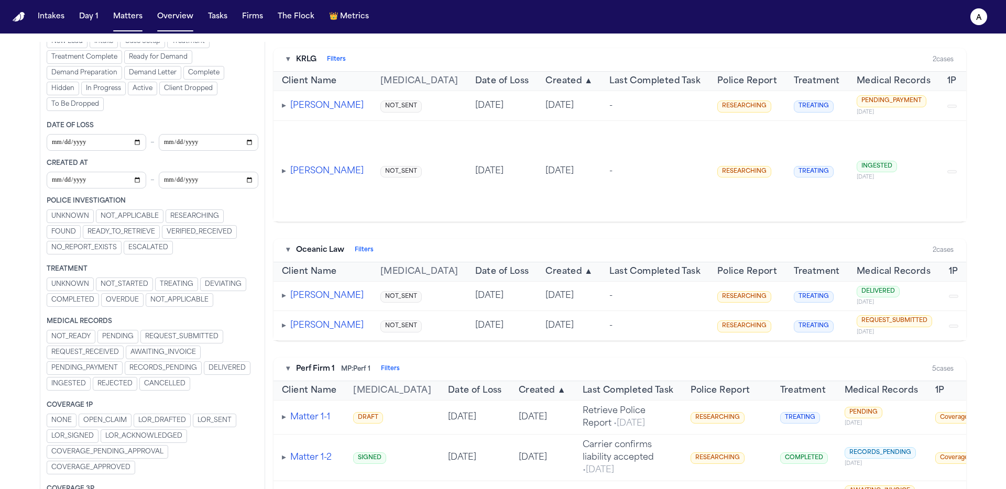
click at [166, 337] on span "REQUEST_SUBMITTED" at bounding box center [181, 337] width 73 height 8
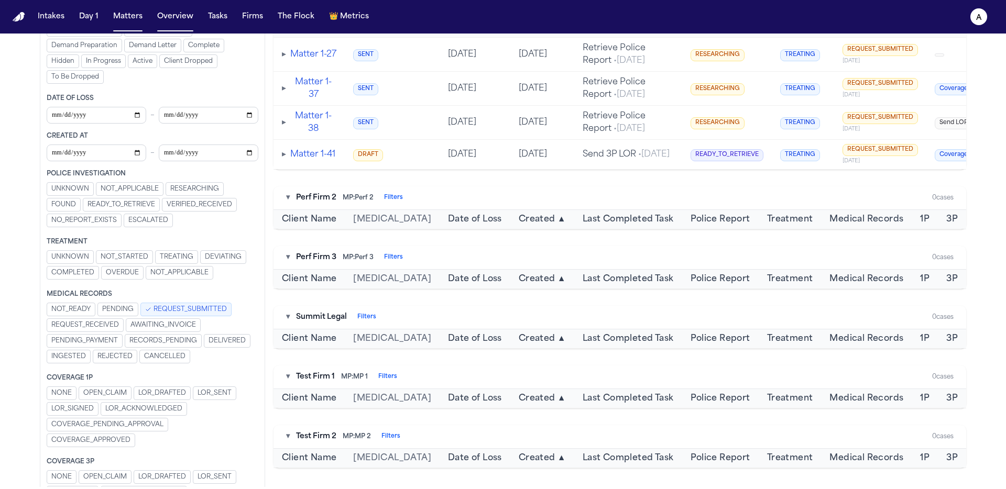
click at [166, 314] on span "REQUEST_SUBMITTED" at bounding box center [190, 310] width 73 height 8
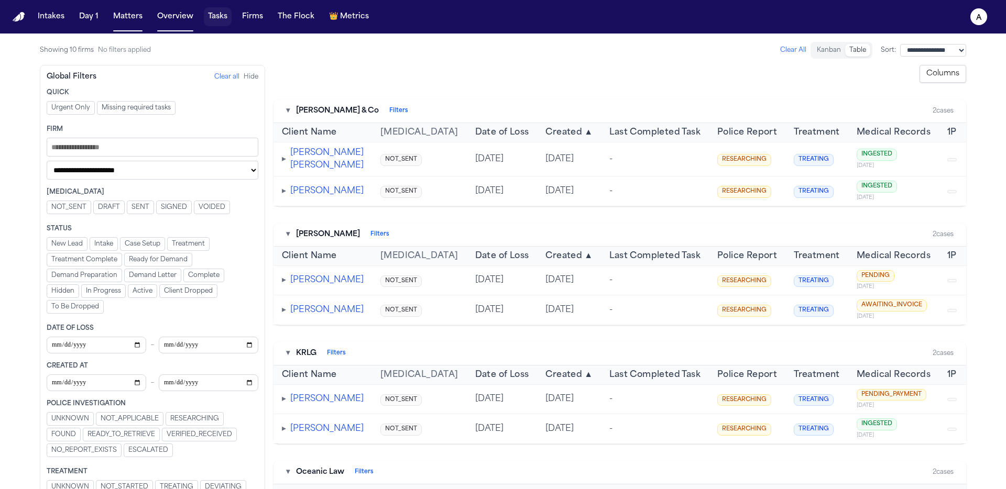
click at [215, 18] on button "Tasks" at bounding box center [218, 16] width 28 height 19
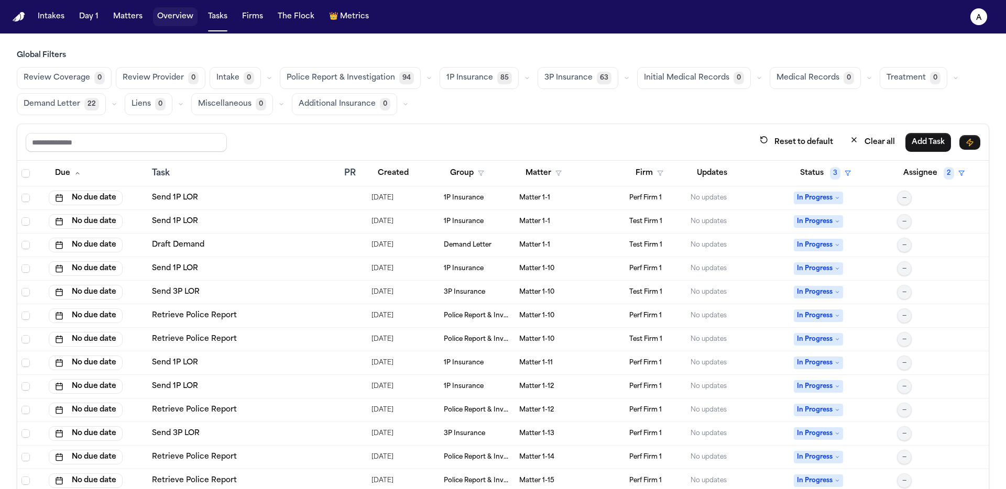
click at [186, 23] on button "Overview" at bounding box center [175, 16] width 45 height 19
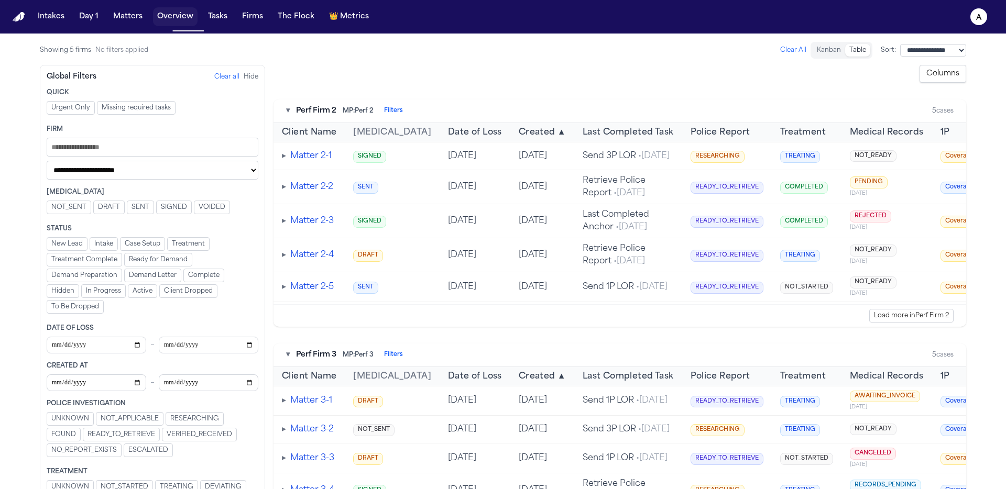
click at [184, 20] on button "Overview" at bounding box center [175, 16] width 45 height 19
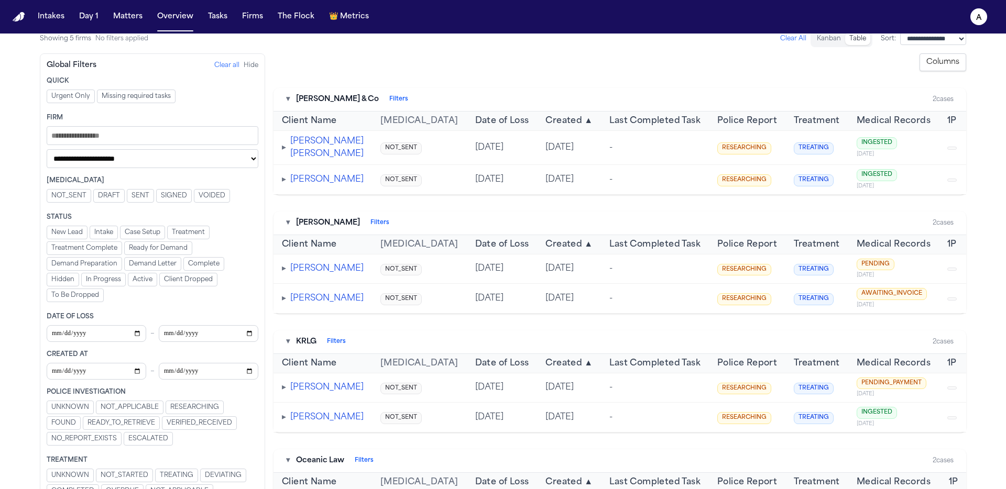
scroll to position [12, 0]
click at [283, 183] on span "▸" at bounding box center [284, 179] width 4 height 8
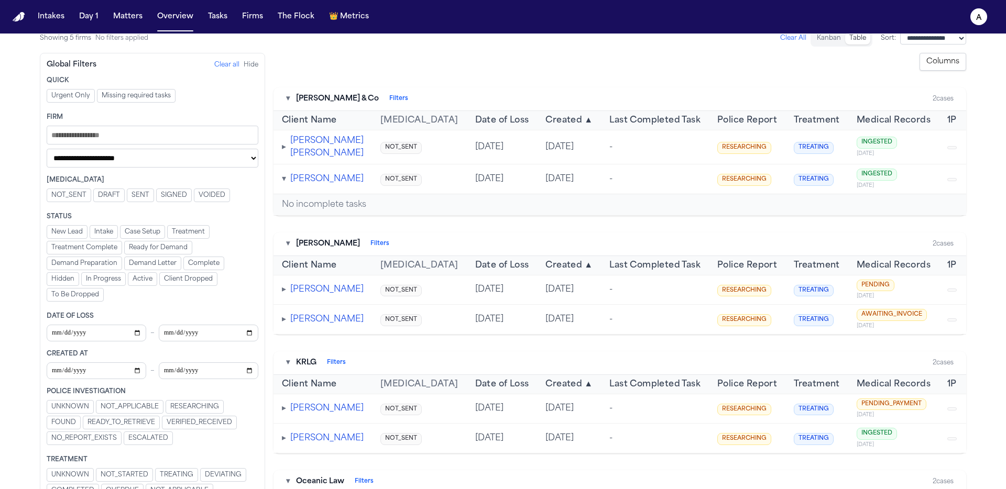
click at [285, 183] on span "▾" at bounding box center [284, 179] width 4 height 8
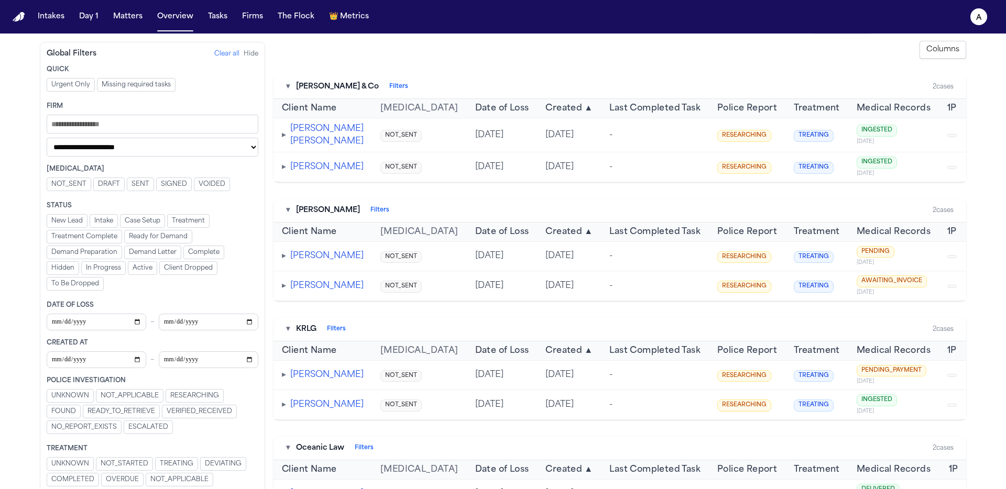
scroll to position [36, 0]
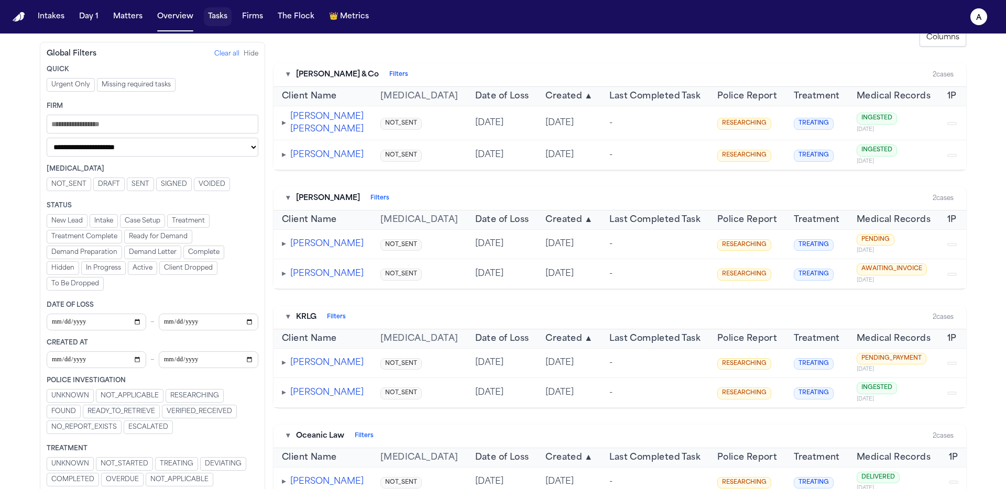
click at [224, 14] on button "Tasks" at bounding box center [218, 16] width 28 height 19
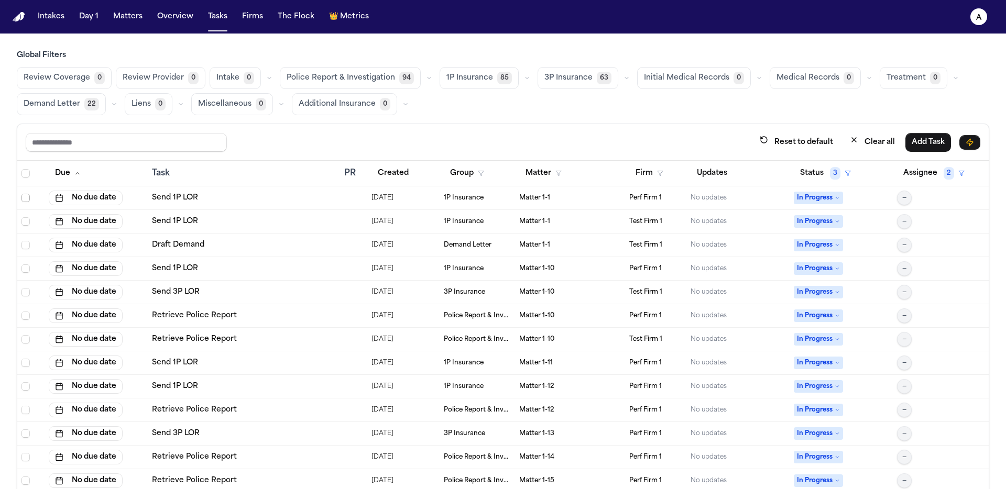
click at [23, 199] on span "Select row" at bounding box center [25, 198] width 8 height 8
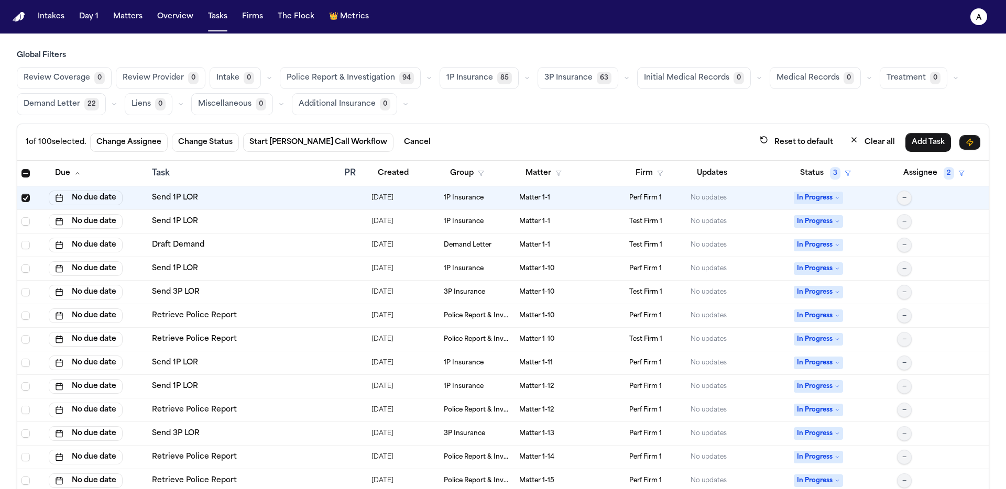
click at [27, 218] on span "Select row" at bounding box center [25, 221] width 8 height 8
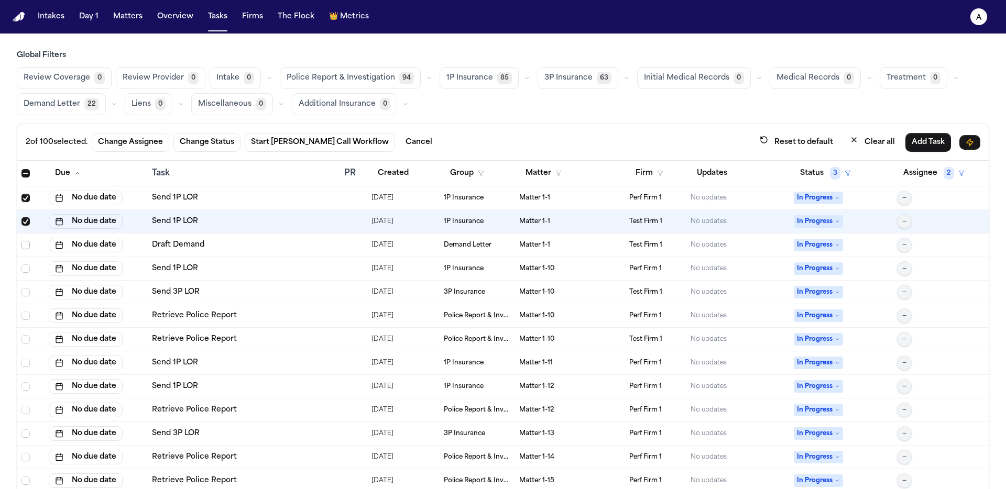
click at [22, 242] on icon "Select row" at bounding box center [25, 245] width 7 height 7
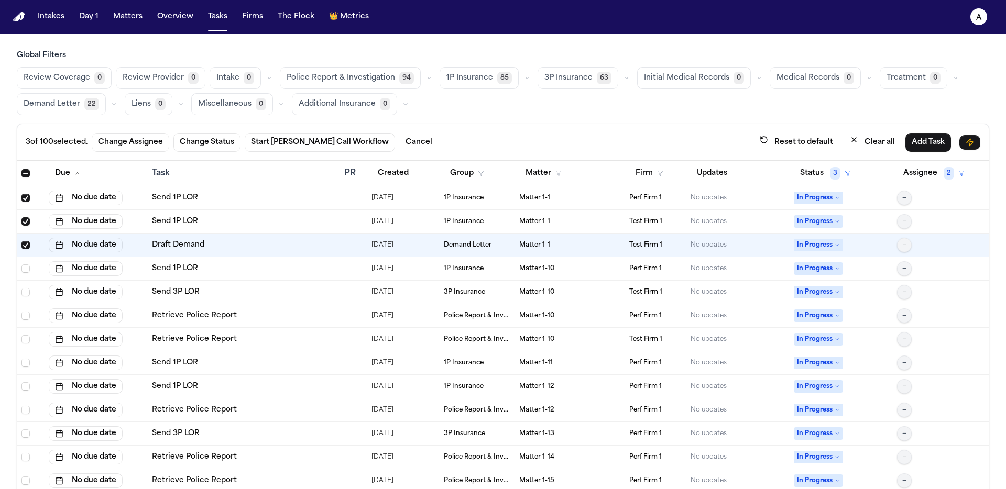
click at [902, 194] on span "—" at bounding box center [904, 198] width 4 height 8
drag, startPoint x: 26, startPoint y: 243, endPoint x: 26, endPoint y: 228, distance: 14.7
click at [26, 243] on span "Select row" at bounding box center [25, 245] width 8 height 8
click at [24, 220] on span "Select row" at bounding box center [25, 221] width 8 height 8
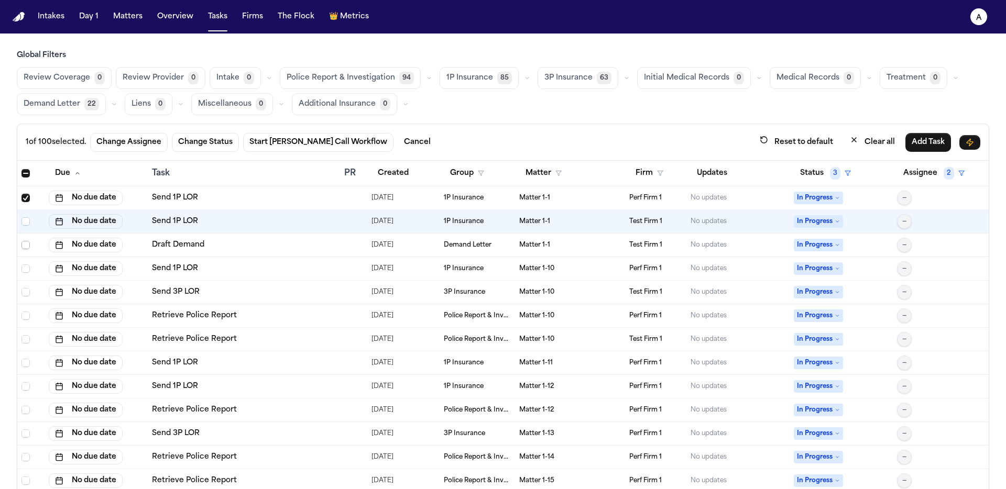
click at [24, 243] on span "Select row" at bounding box center [25, 245] width 8 height 8
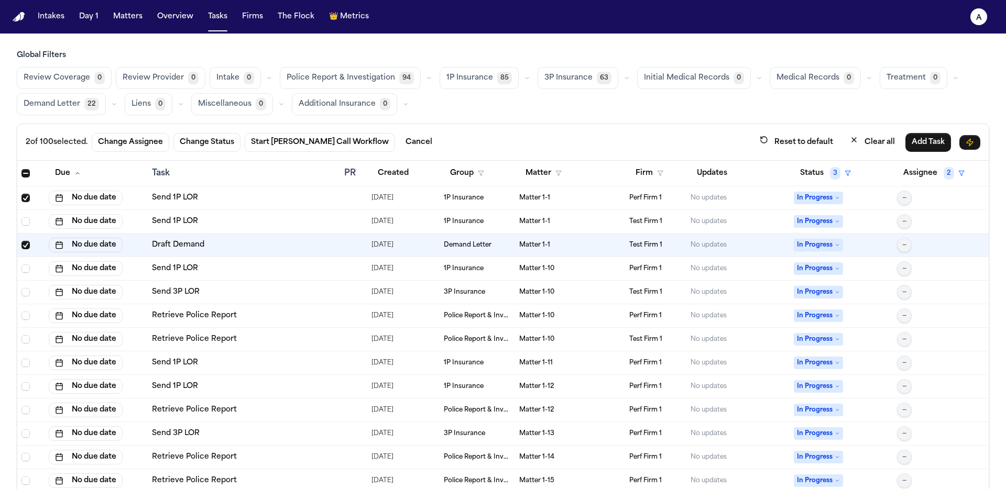
click at [178, 80] on span "Review Provider" at bounding box center [153, 78] width 61 height 10
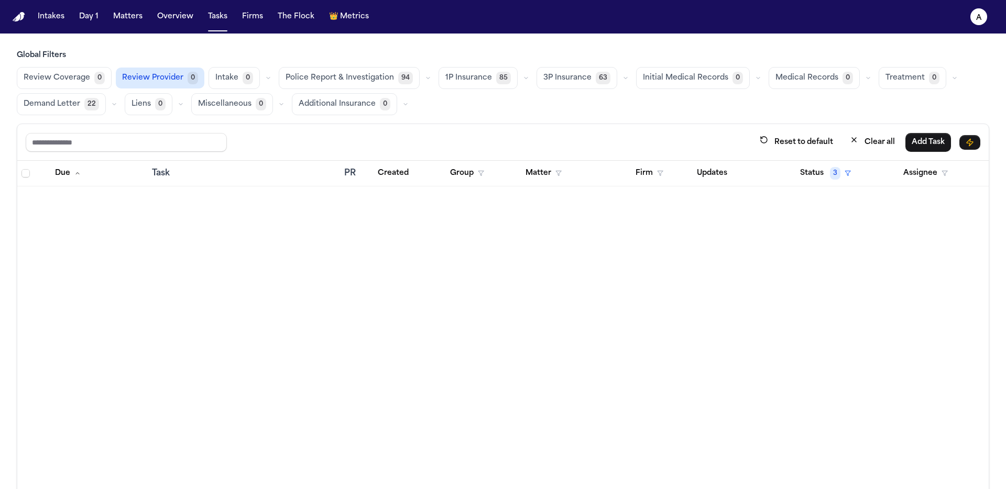
click at [380, 310] on div "Due Task PR Created Group Matter Firm Updates Status 3 Assignee" at bounding box center [503, 348] width 972 height 374
click at [210, 269] on div "Due Task PR Created Group Matter Firm Updates Status 3 Assignee" at bounding box center [503, 348] width 972 height 374
click at [176, 22] on button "Overview" at bounding box center [175, 16] width 45 height 19
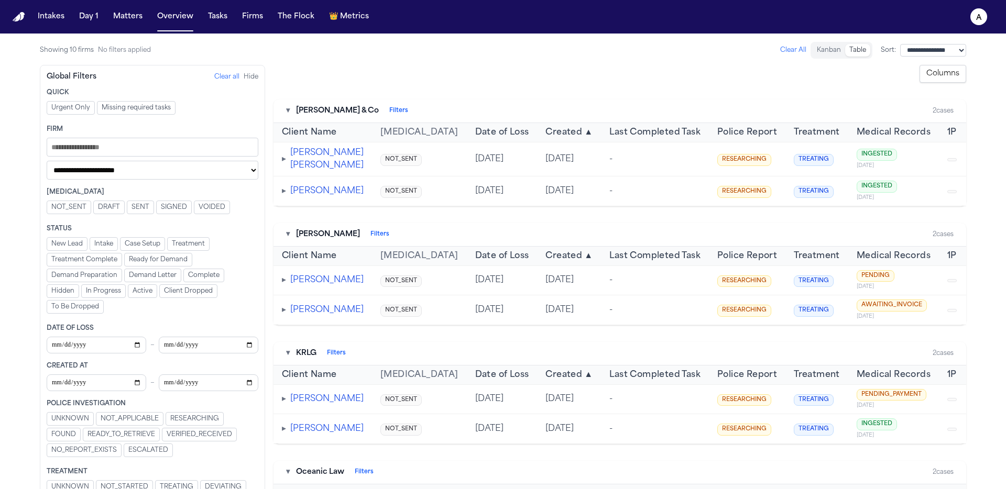
click at [943, 70] on button "Columns" at bounding box center [943, 74] width 47 height 18
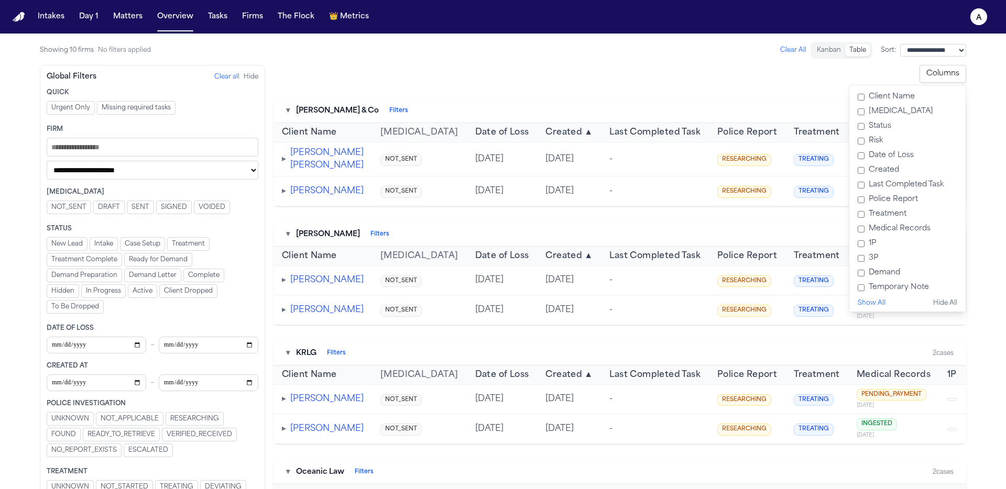
click at [886, 113] on label "[MEDICAL_DATA]" at bounding box center [908, 111] width 108 height 15
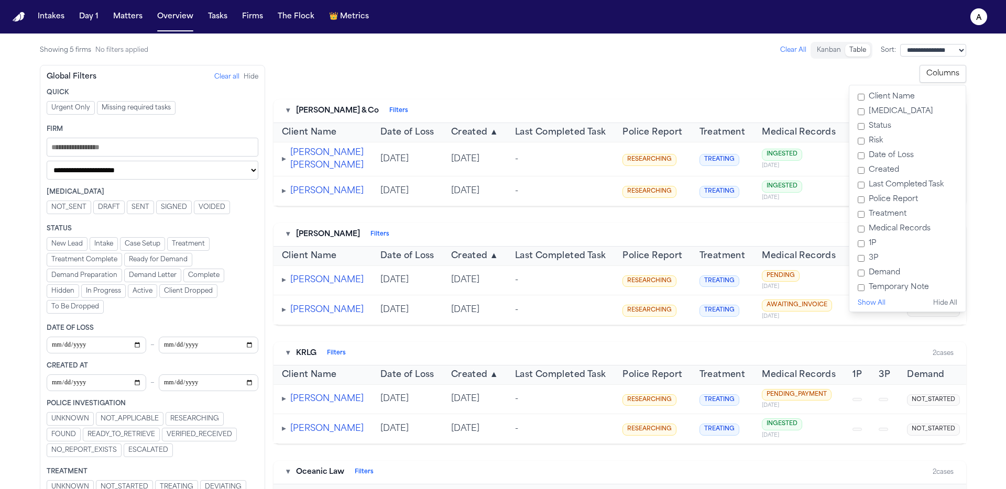
click at [888, 155] on label "Date of Loss" at bounding box center [908, 155] width 108 height 15
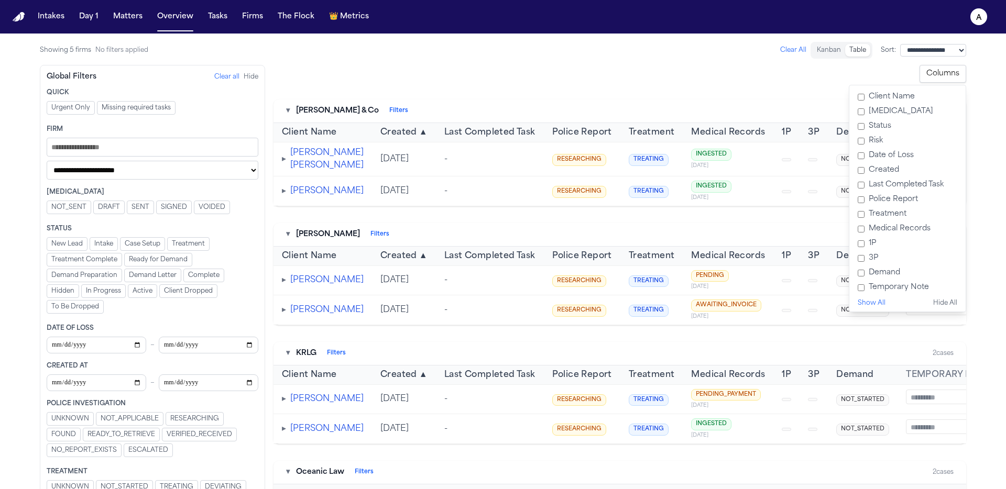
click at [885, 175] on label "Created" at bounding box center [908, 170] width 108 height 15
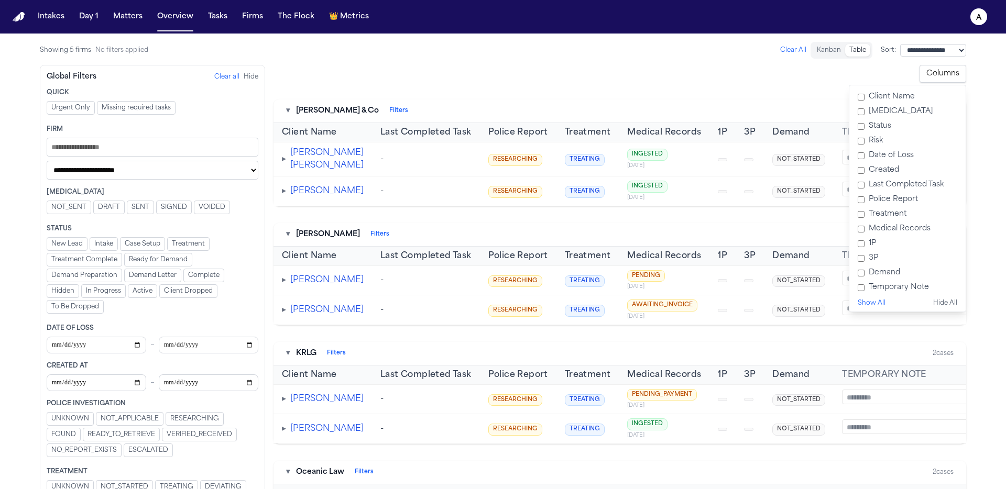
click at [890, 187] on label "Last Completed Task" at bounding box center [908, 185] width 108 height 15
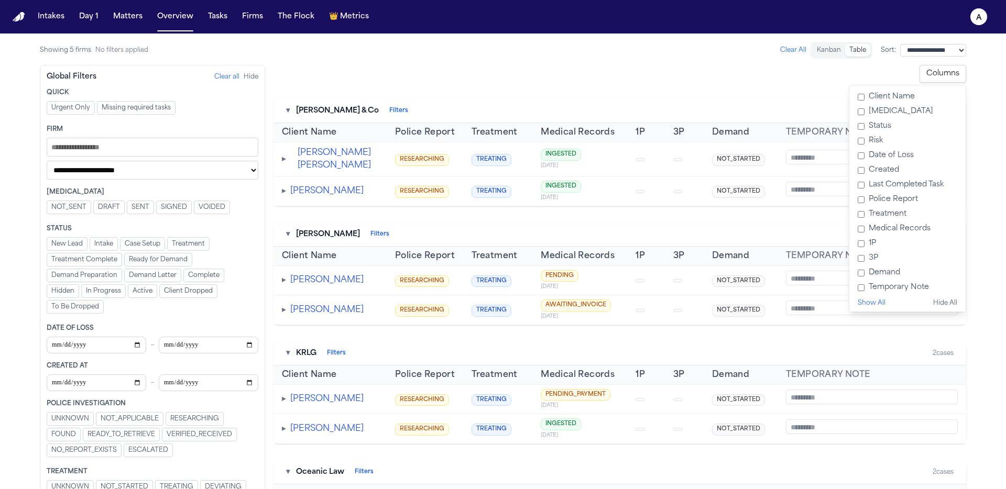
click at [893, 201] on label "Police Report" at bounding box center [908, 199] width 108 height 15
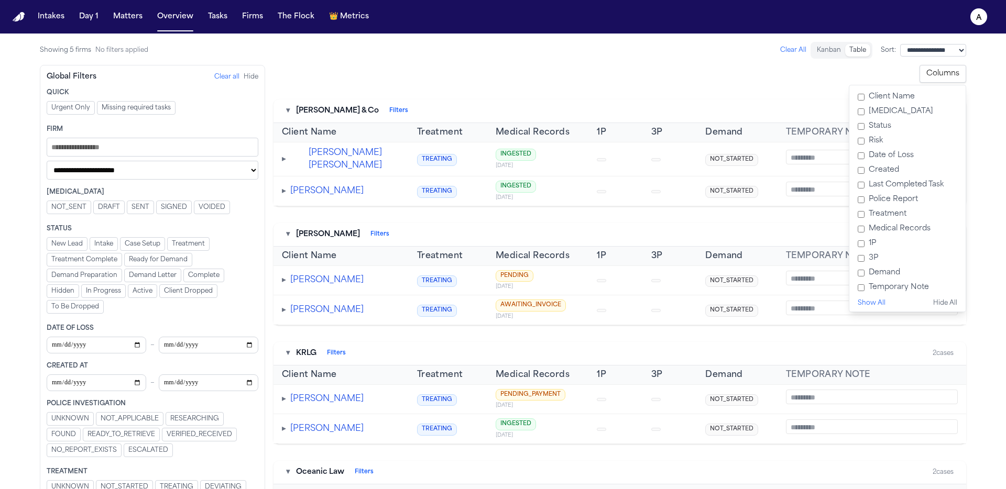
click at [866, 245] on label "1P" at bounding box center [908, 243] width 108 height 15
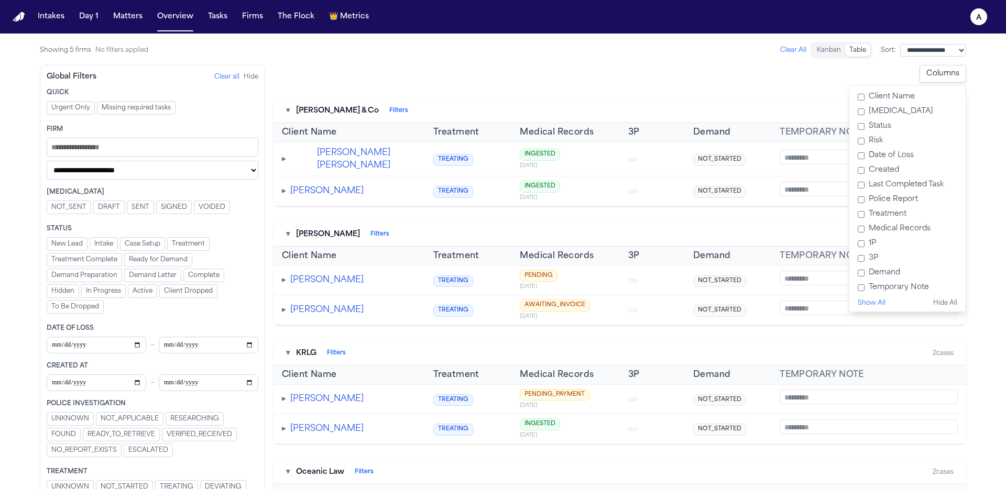
click at [870, 268] on label "Demand" at bounding box center [908, 273] width 108 height 15
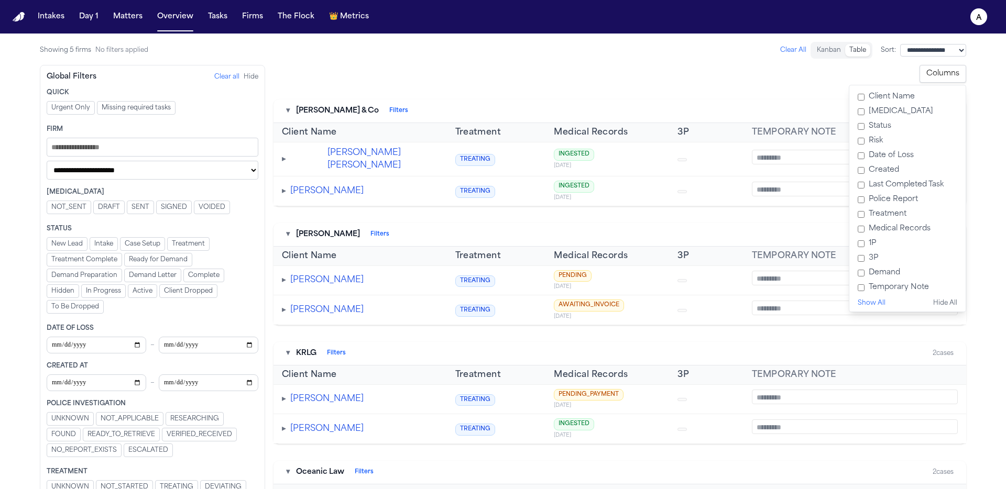
click at [872, 260] on label "3P" at bounding box center [908, 258] width 108 height 15
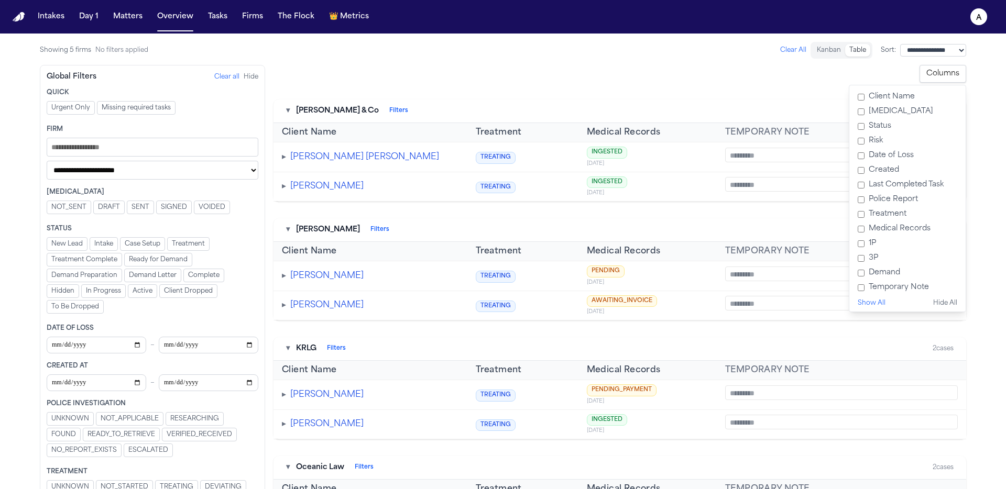
click at [332, 40] on div "**********" at bounding box center [502, 426] width 943 height 785
click at [77, 144] on input "Filters" at bounding box center [153, 147] width 212 height 19
click at [85, 149] on input "Filters" at bounding box center [153, 147] width 212 height 19
drag, startPoint x: 92, startPoint y: 145, endPoint x: 313, endPoint y: 118, distance: 222.3
click at [92, 145] on input "Filters" at bounding box center [153, 147] width 212 height 19
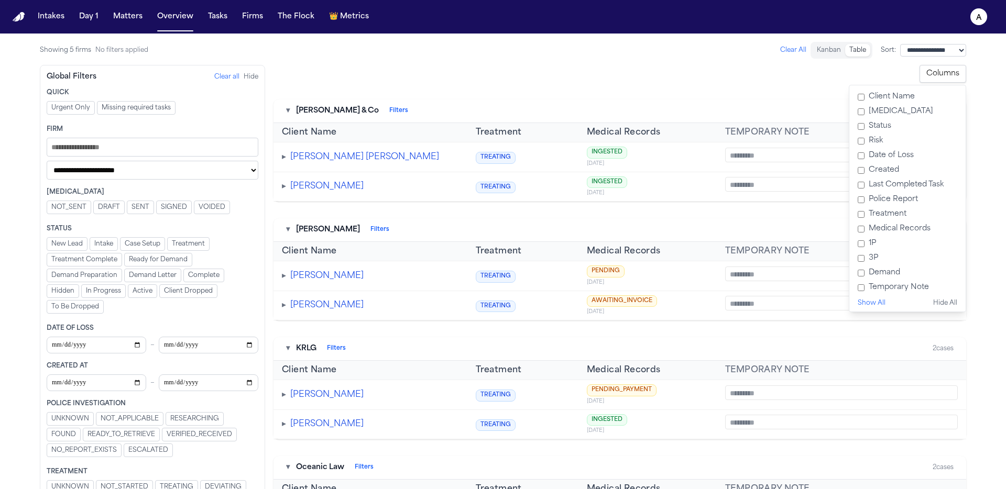
click at [946, 74] on button "Columns" at bounding box center [943, 74] width 47 height 18
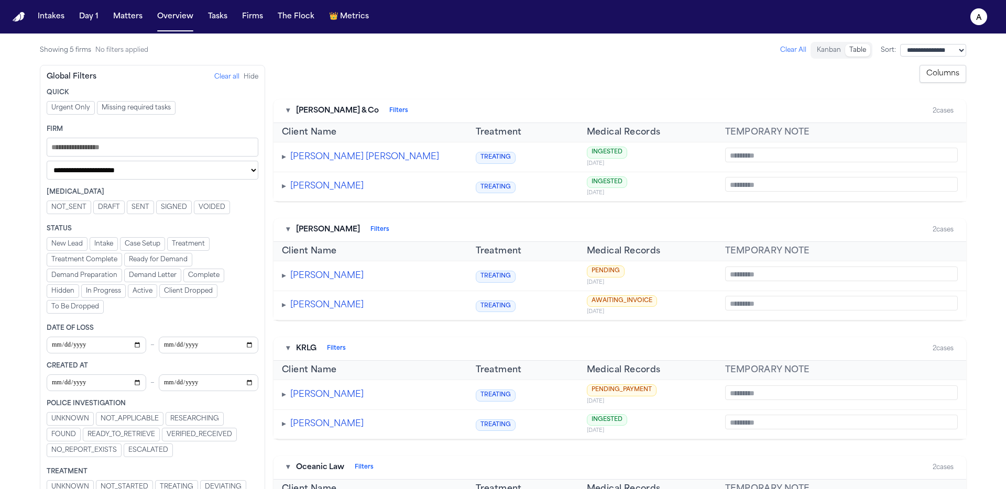
click at [101, 140] on input "Filters" at bounding box center [153, 147] width 212 height 19
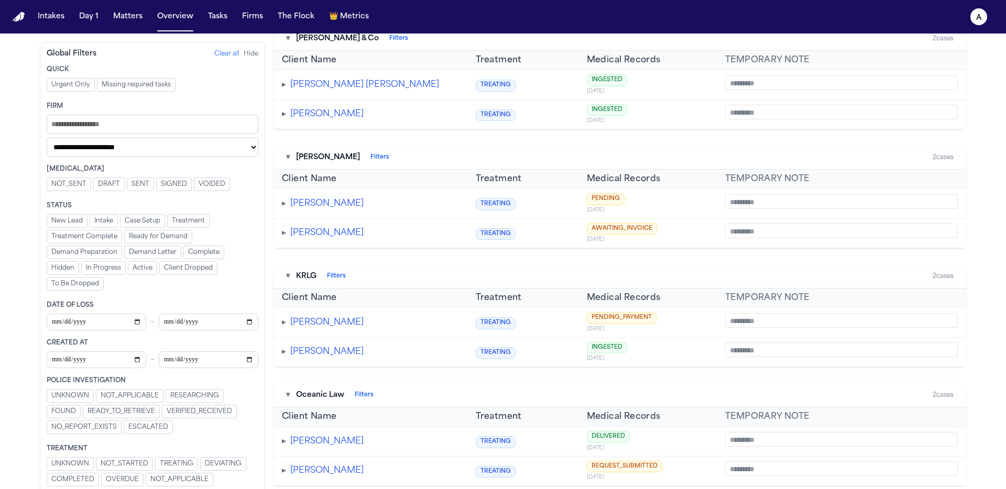
scroll to position [75, 0]
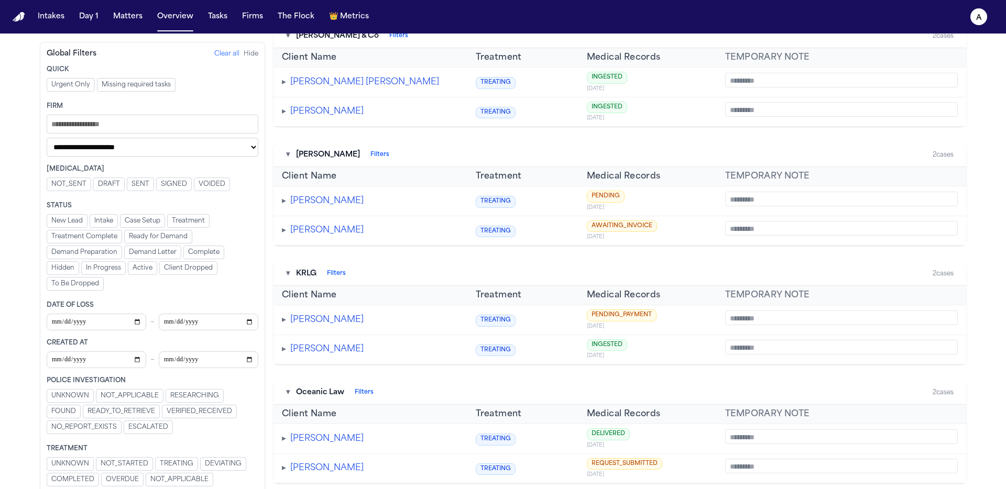
click at [778, 193] on textarea at bounding box center [841, 199] width 233 height 15
click at [283, 203] on span "▸" at bounding box center [284, 201] width 4 height 8
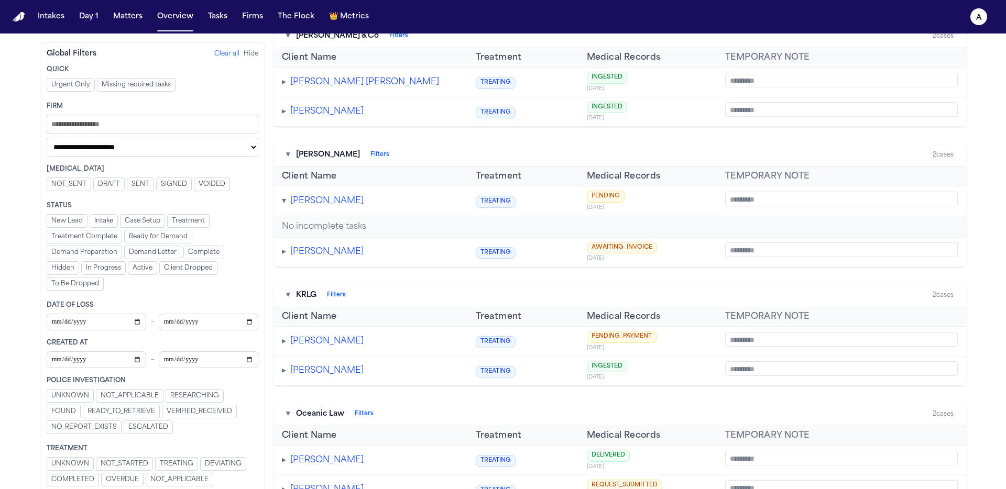
click at [282, 253] on span "▸" at bounding box center [284, 252] width 4 height 8
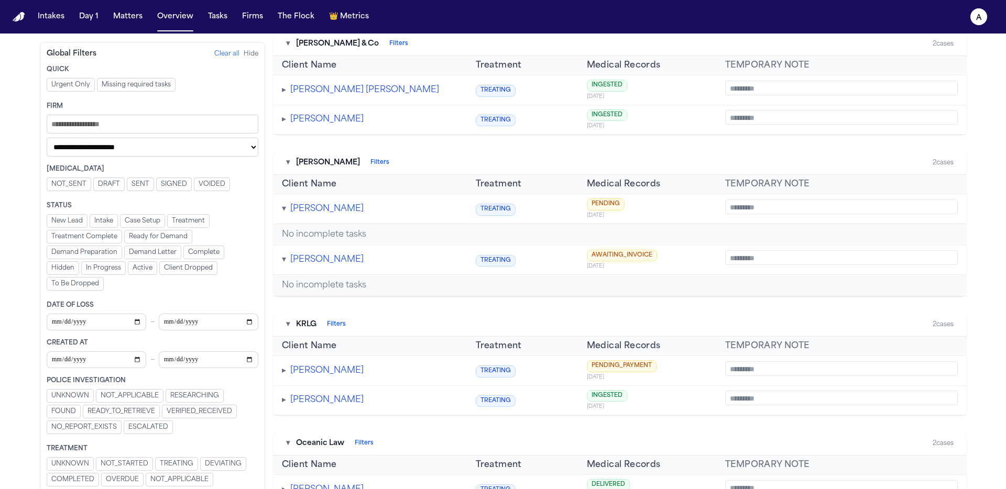
scroll to position [0, 0]
